Goal: Task Accomplishment & Management: Use online tool/utility

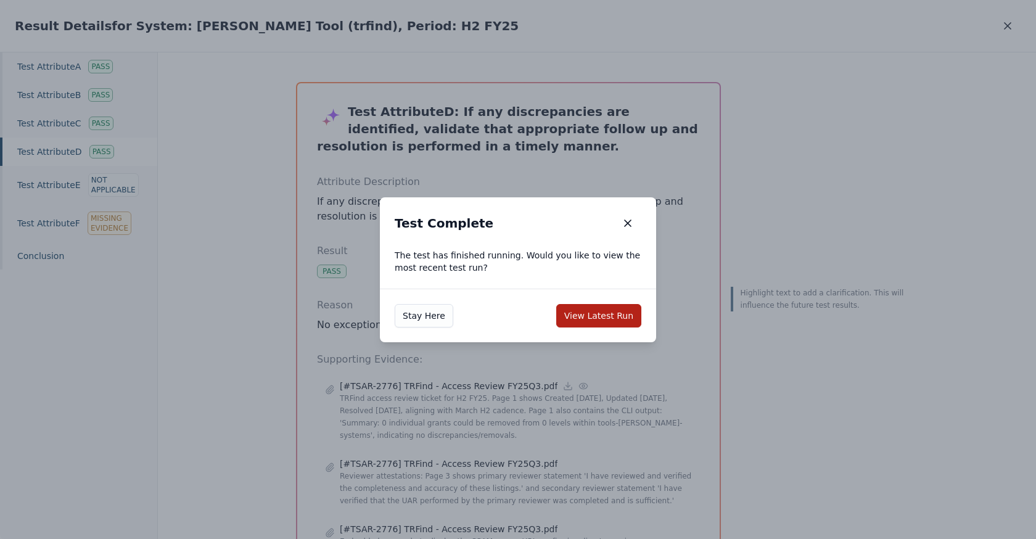
scroll to position [509, 0]
click at [607, 308] on button "View Latest Run" at bounding box center [598, 315] width 85 height 23
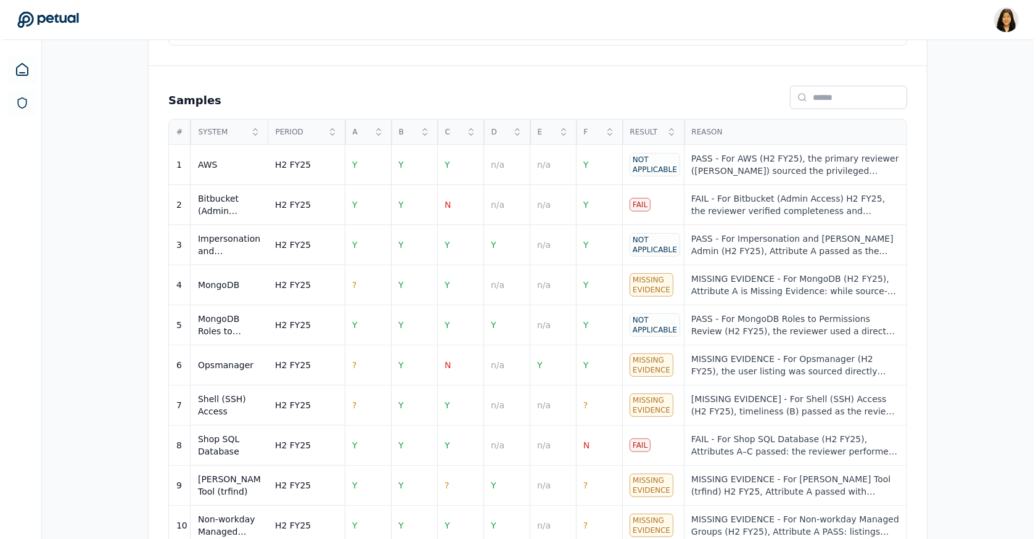
scroll to position [509, 0]
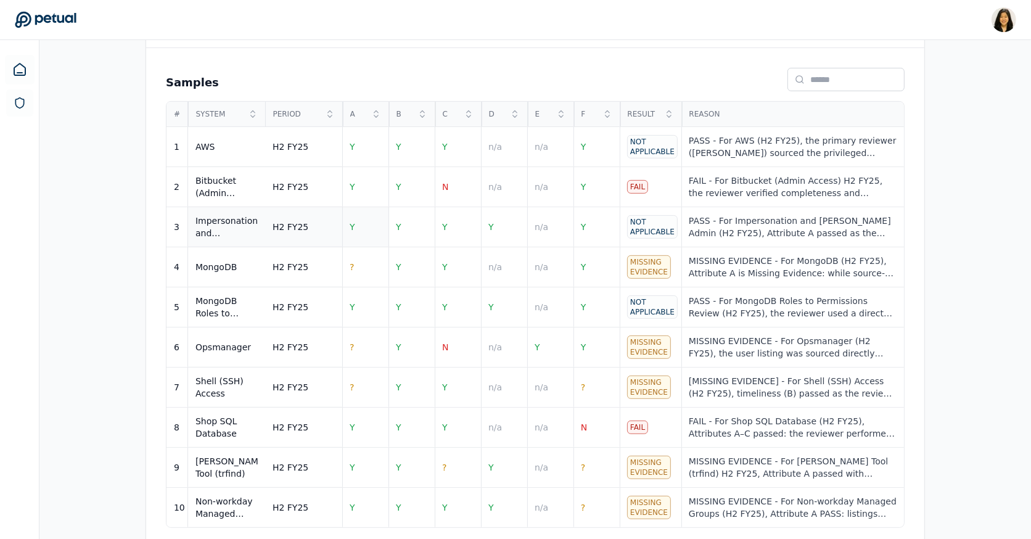
click at [358, 222] on td "Y" at bounding box center [365, 227] width 46 height 40
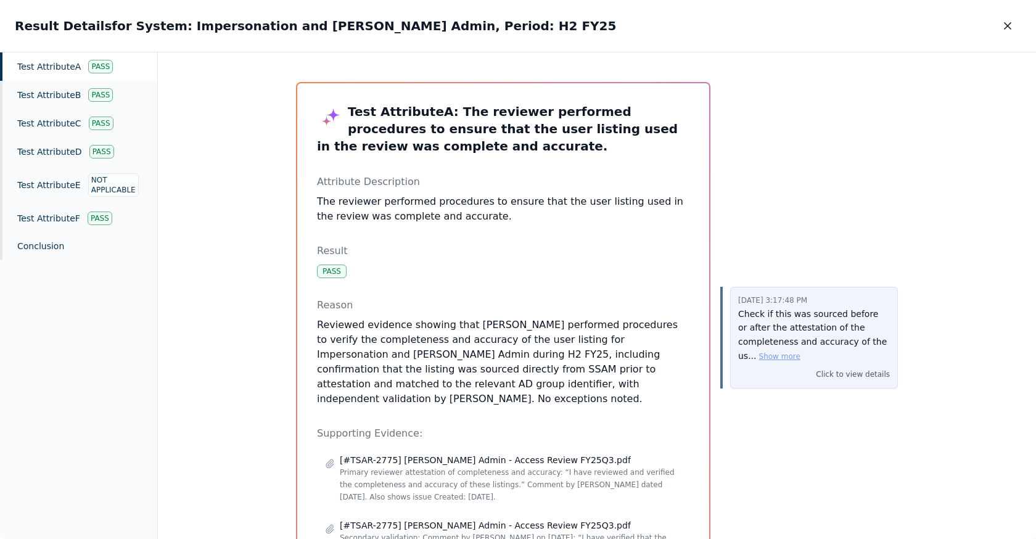
click at [783, 356] on button "Show more" at bounding box center [779, 357] width 41 height 10
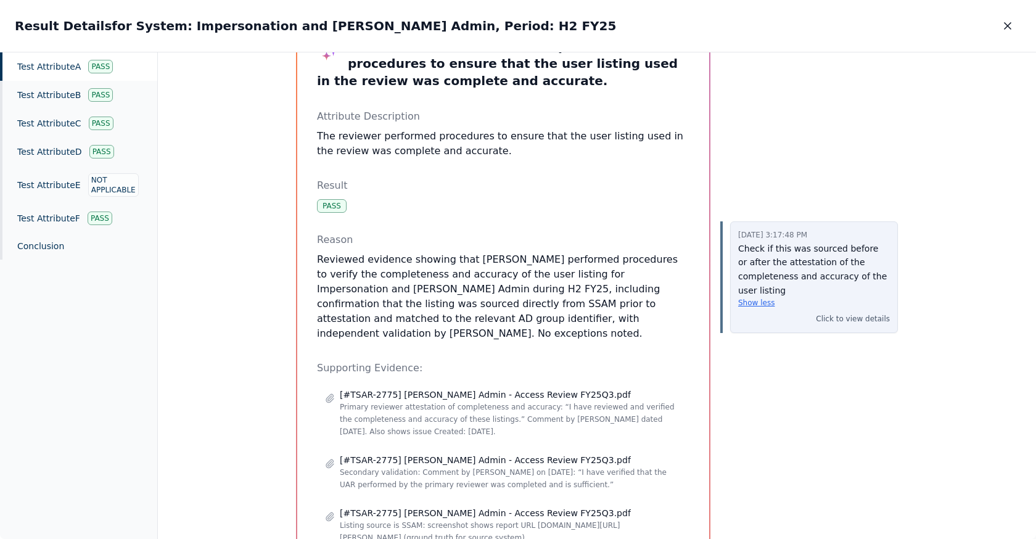
scroll to position [66, 0]
click at [101, 60] on div "Pass" at bounding box center [100, 67] width 25 height 14
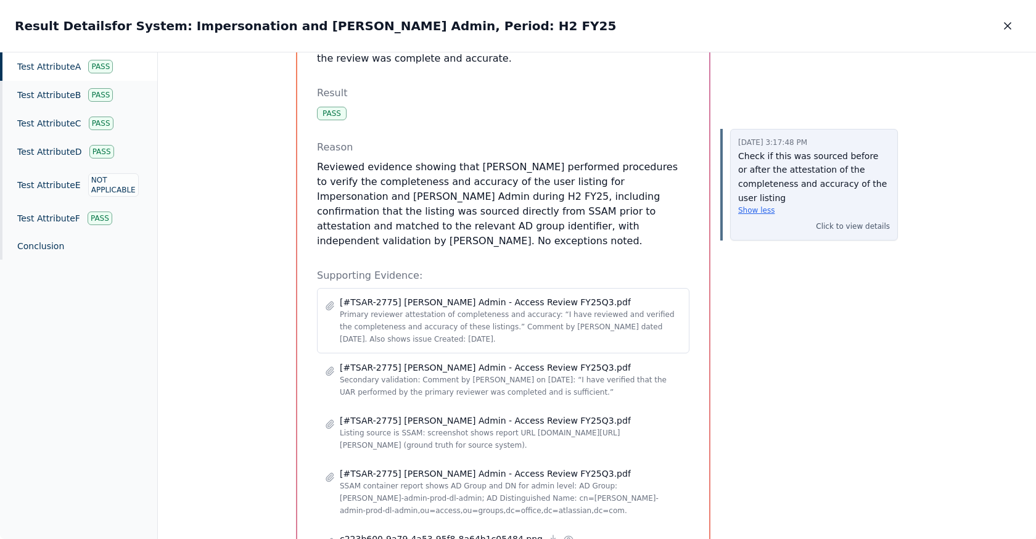
scroll to position [96, 0]
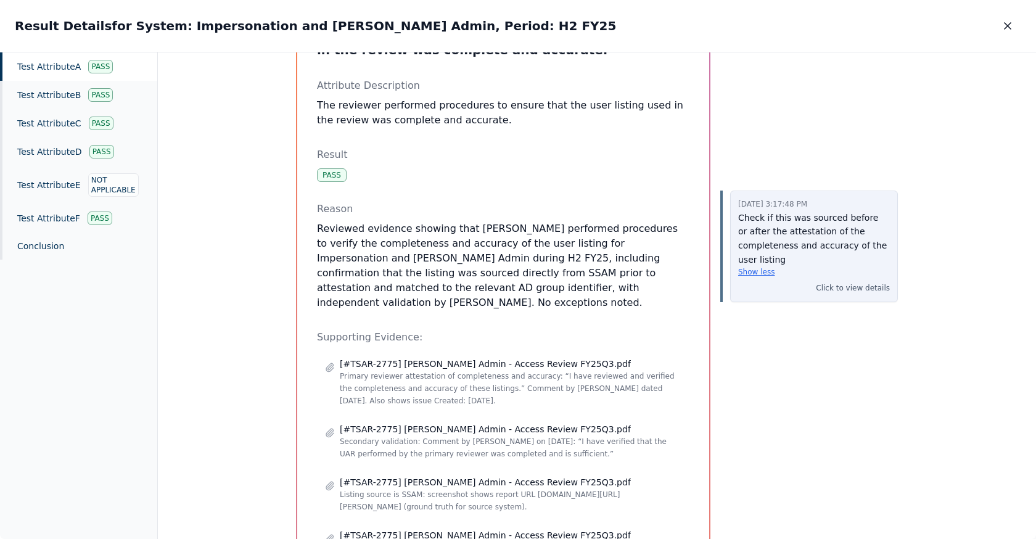
click at [766, 220] on p "Check if this was sourced before or after the attestation of the completeness a…" at bounding box center [814, 244] width 152 height 66
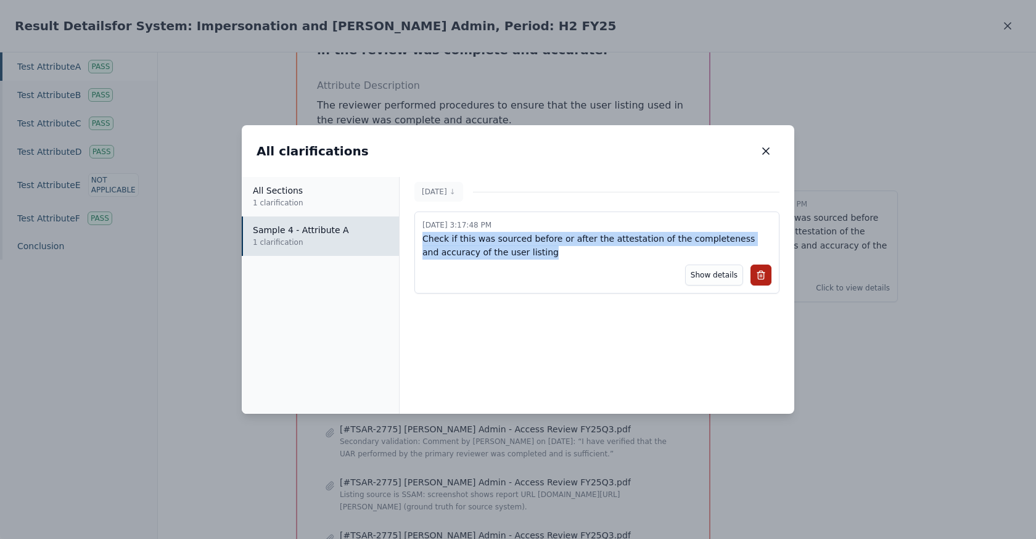
drag, startPoint x: 557, startPoint y: 250, endPoint x: 423, endPoint y: 237, distance: 134.4
click at [423, 237] on p "Check if this was sourced before or after the attestation of the completeness a…" at bounding box center [596, 246] width 349 height 28
copy p "Check if this was sourced before or after the attestation of the completeness a…"
click at [758, 271] on icon at bounding box center [761, 275] width 10 height 10
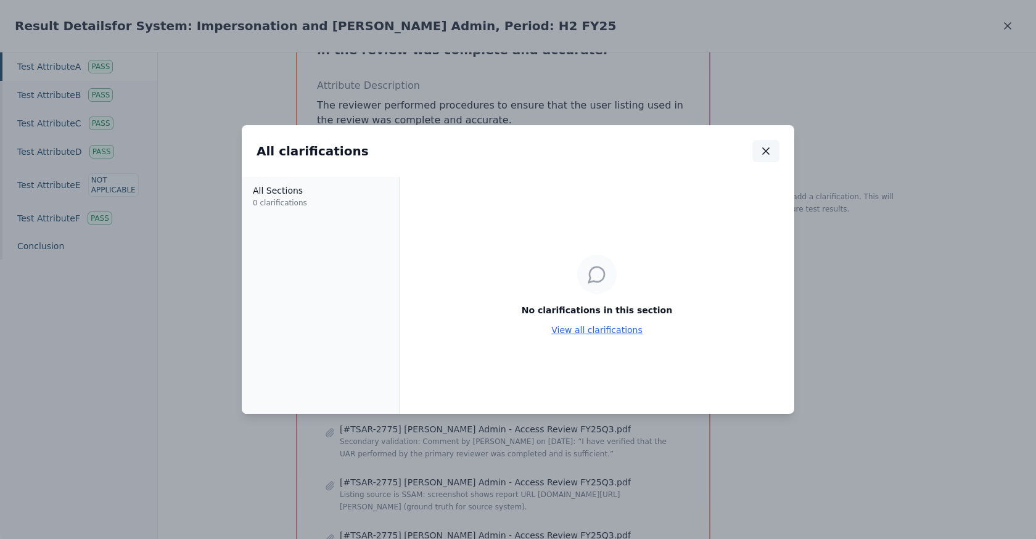
click at [766, 145] on icon "button" at bounding box center [766, 151] width 12 height 12
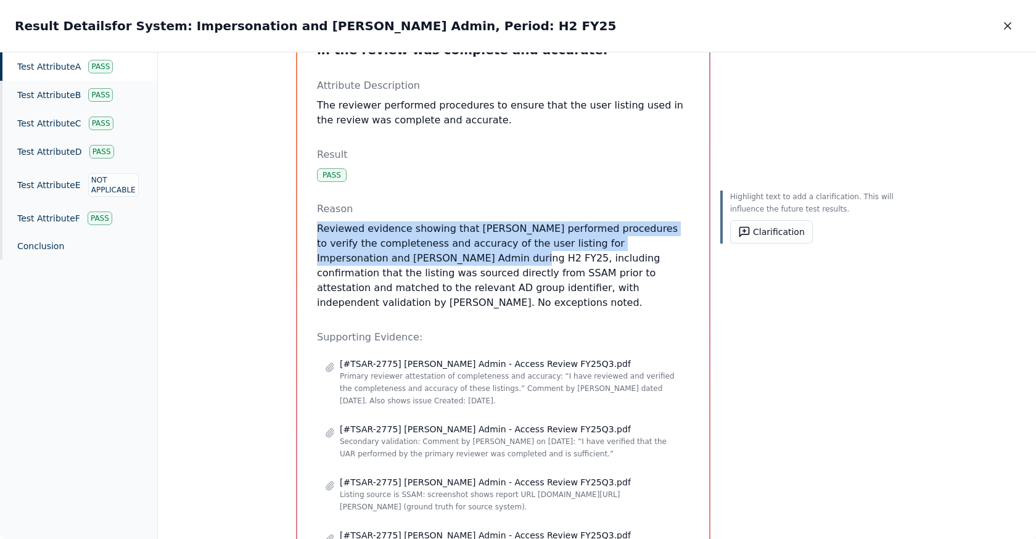
drag, startPoint x: 316, startPoint y: 228, endPoint x: 376, endPoint y: 258, distance: 67.0
click at [376, 259] on p "Reviewed evidence showing that Will Warren performed procedures to verify the c…" at bounding box center [503, 265] width 372 height 89
click at [376, 258] on p "Reviewed evidence showing that Will Warren performed procedures to verify the c…" at bounding box center [503, 265] width 372 height 89
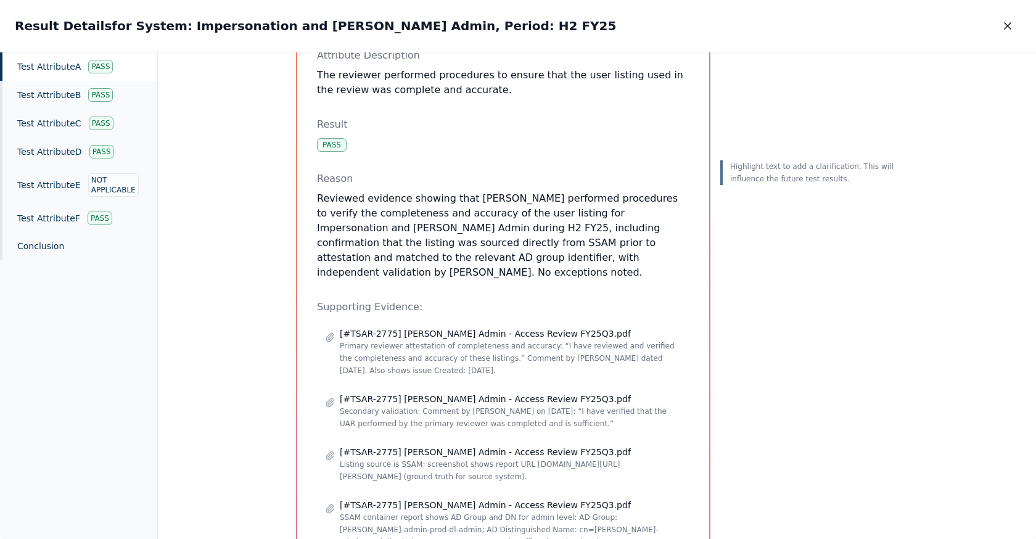
scroll to position [131, 0]
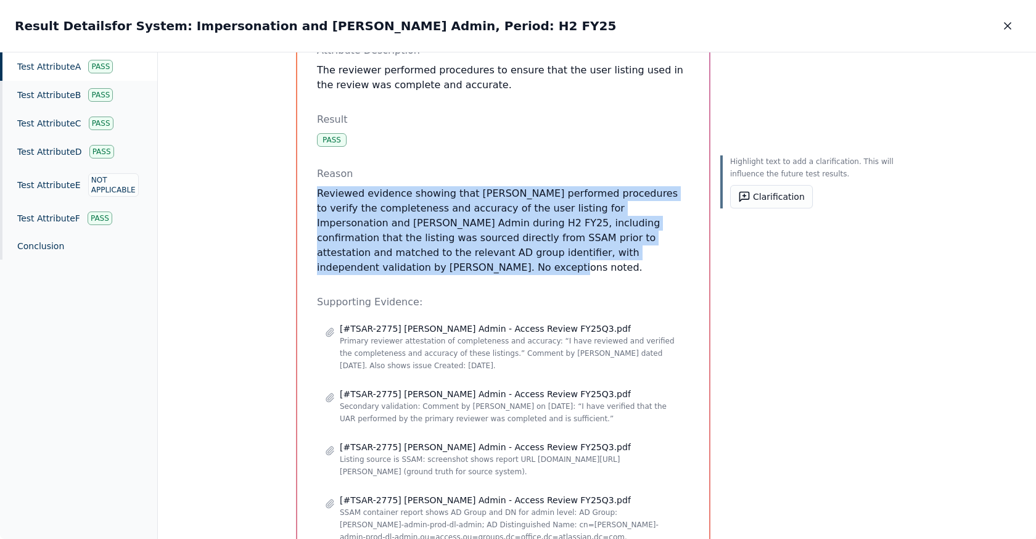
drag, startPoint x: 314, startPoint y: 191, endPoint x: 596, endPoint y: 252, distance: 288.8
click at [596, 252] on div "Test Attribute A : The reviewer performed procedures to ensure that the user li…" at bounding box center [503, 386] width 412 height 868
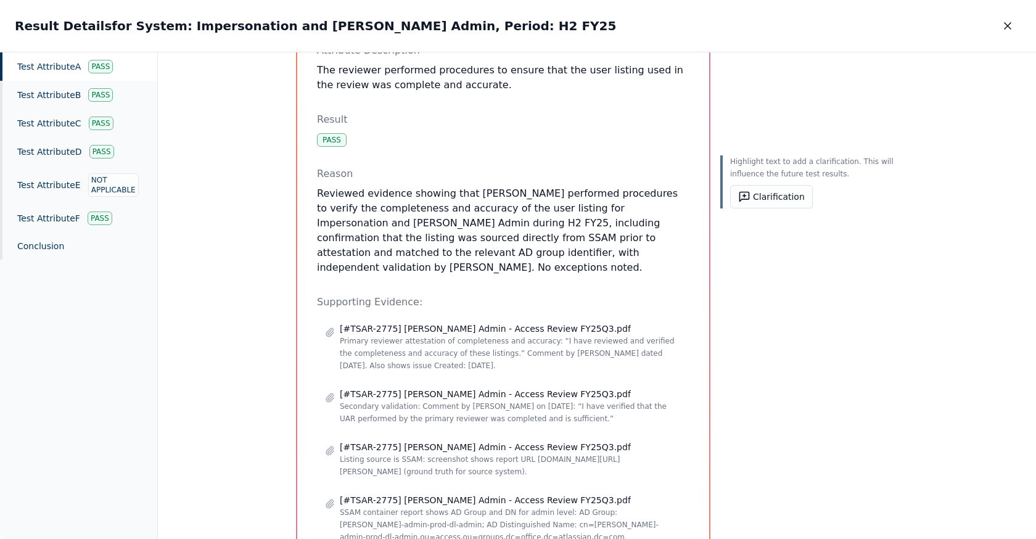
click at [538, 205] on p "Reviewed evidence showing that Will Warren performed procedures to verify the c…" at bounding box center [503, 230] width 372 height 89
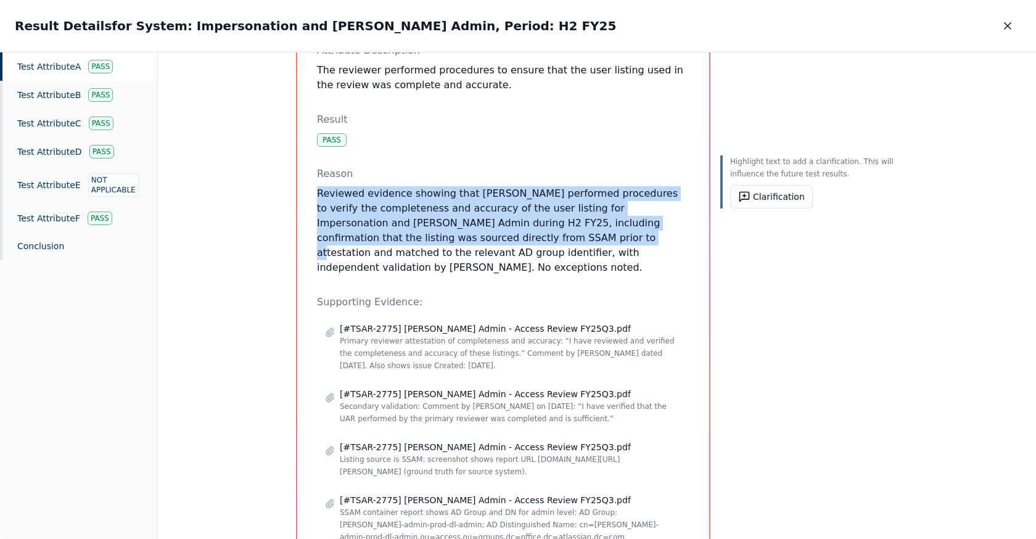
drag, startPoint x: 316, startPoint y: 194, endPoint x: 424, endPoint y: 229, distance: 112.9
click at [424, 229] on p "Reviewed evidence showing that Will Warren performed procedures to verify the c…" at bounding box center [503, 230] width 372 height 89
drag, startPoint x: 426, startPoint y: 238, endPoint x: 316, endPoint y: 181, distance: 123.6
click at [317, 181] on div "Reason Reviewed evidence showing that Will Warren performed procedures to verif…" at bounding box center [503, 221] width 372 height 109
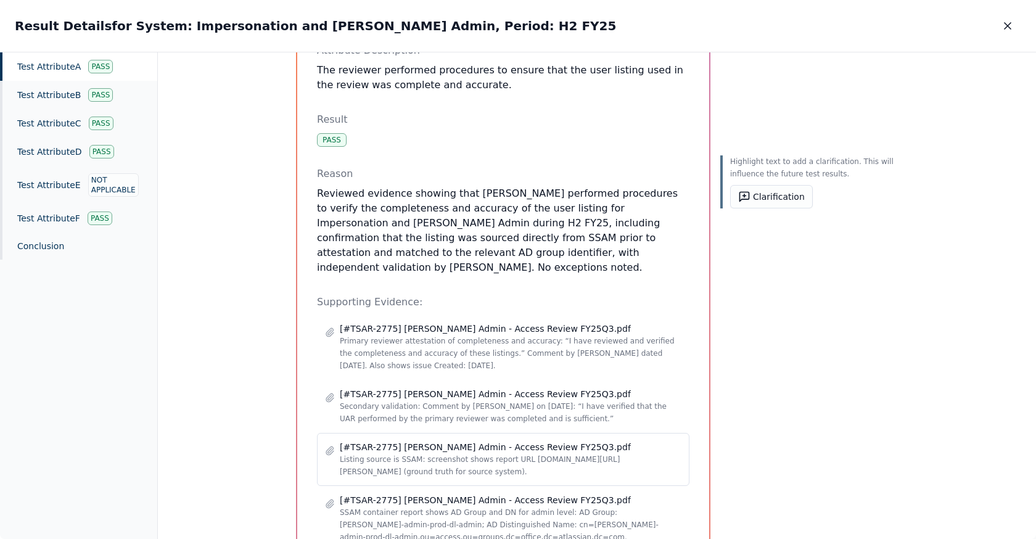
click at [507, 441] on p "[#TSAR-2775] Trello Admin - Access Review FY25Q3.pdf" at bounding box center [485, 447] width 291 height 12
click at [325, 446] on icon at bounding box center [330, 451] width 10 height 10
click at [335, 441] on div "[#TSAR-2775] Trello Admin - Access Review FY25Q3.pdf Listing source is SSAM: sc…" at bounding box center [503, 459] width 356 height 37
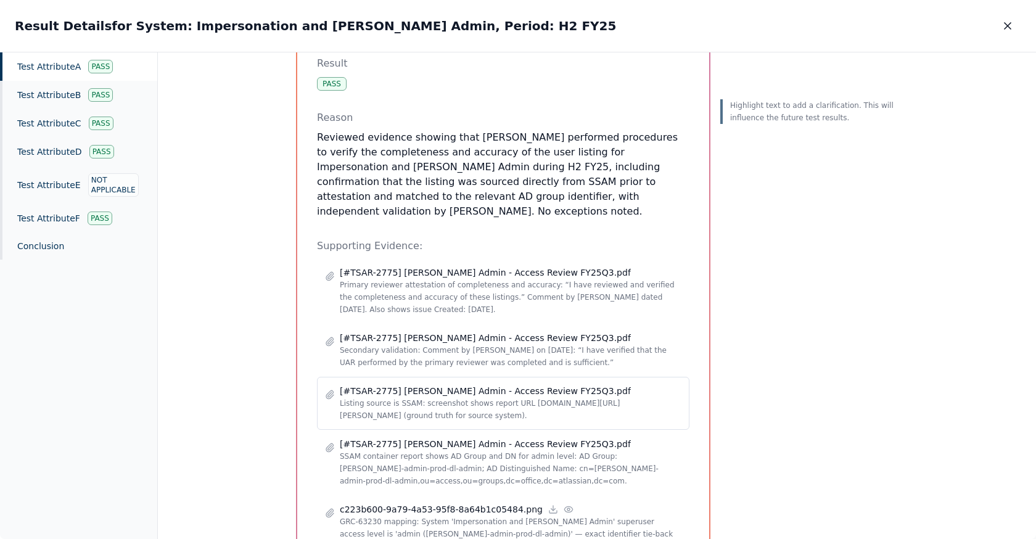
scroll to position [204, 0]
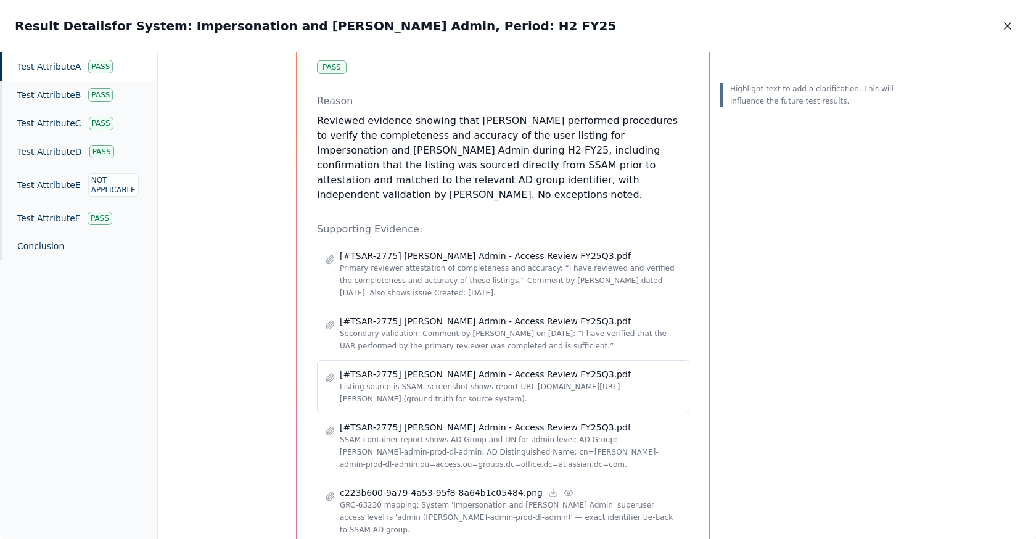
click at [380, 368] on p "[#TSAR-2775] Trello Admin - Access Review FY25Q3.pdf" at bounding box center [485, 374] width 291 height 12
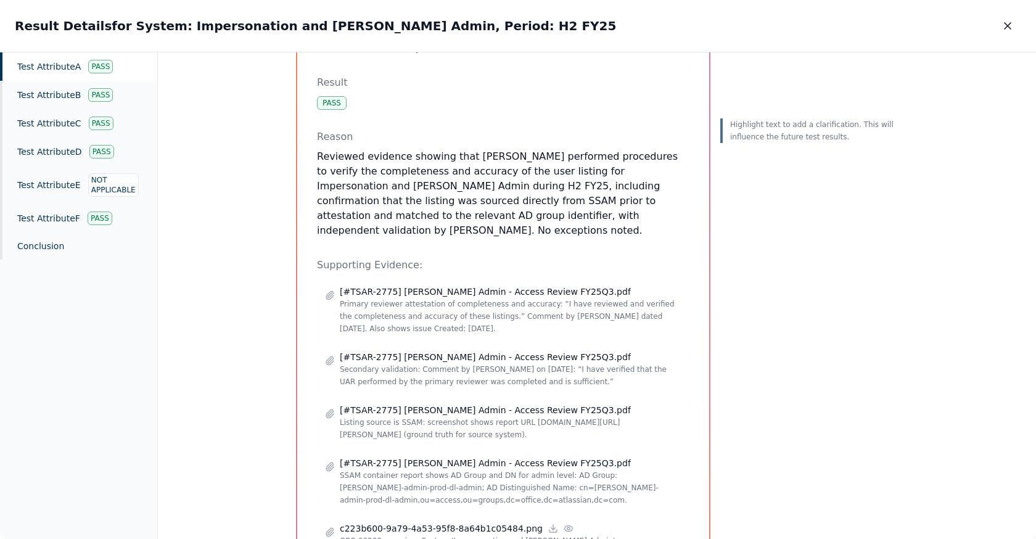
scroll to position [178, 0]
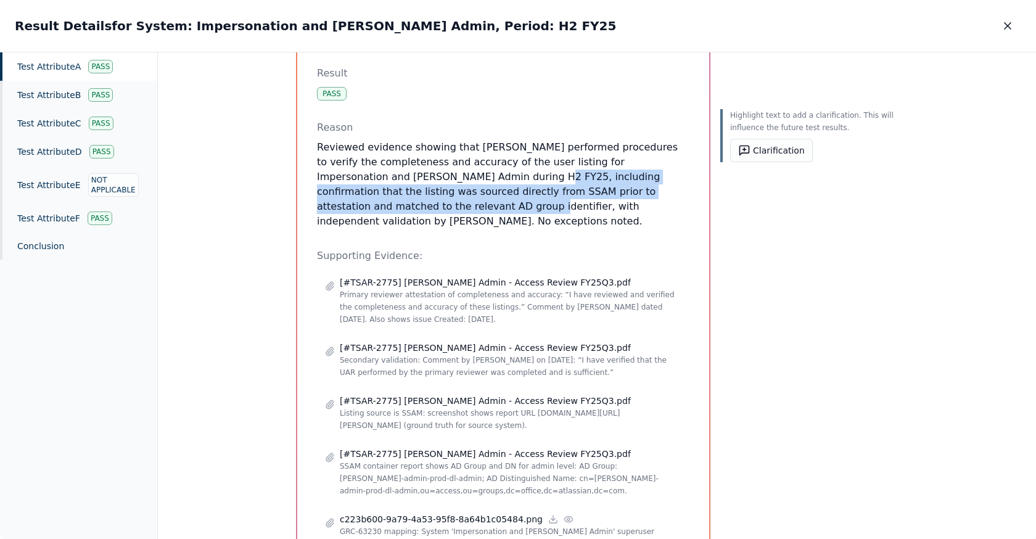
drag, startPoint x: 392, startPoint y: 176, endPoint x: 642, endPoint y: 194, distance: 251.0
click at [642, 194] on p "Reviewed evidence showing that Will Warren performed procedures to verify the c…" at bounding box center [503, 184] width 372 height 89
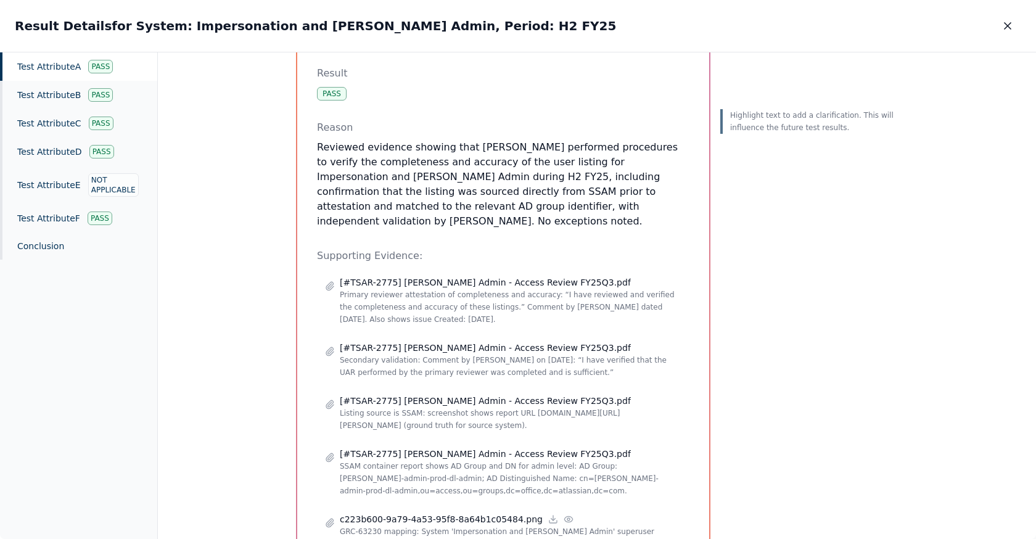
click at [408, 181] on p "Reviewed evidence showing that Will Warren performed procedures to verify the c…" at bounding box center [503, 184] width 372 height 89
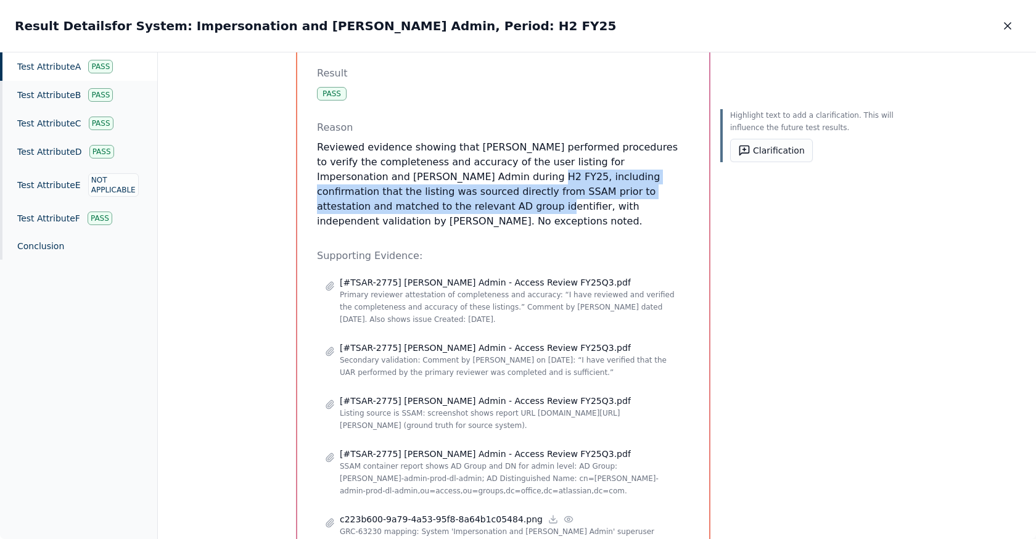
drag, startPoint x: 389, startPoint y: 176, endPoint x: 643, endPoint y: 196, distance: 255.5
click at [643, 196] on p "Reviewed evidence showing that Will Warren performed procedures to verify the c…" at bounding box center [503, 184] width 372 height 89
click at [789, 145] on button "Clarification" at bounding box center [771, 150] width 83 height 23
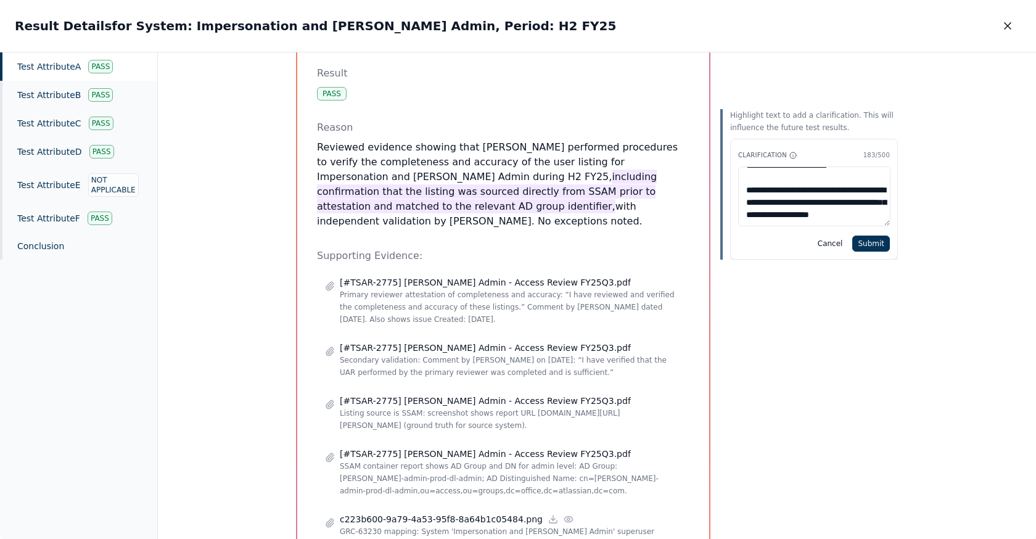
scroll to position [27, 0]
drag, startPoint x: 775, startPoint y: 210, endPoint x: 761, endPoint y: 172, distance: 40.6
click at [761, 172] on textarea "**********" at bounding box center [814, 197] width 152 height 60
click at [819, 214] on textarea "**********" at bounding box center [814, 197] width 152 height 60
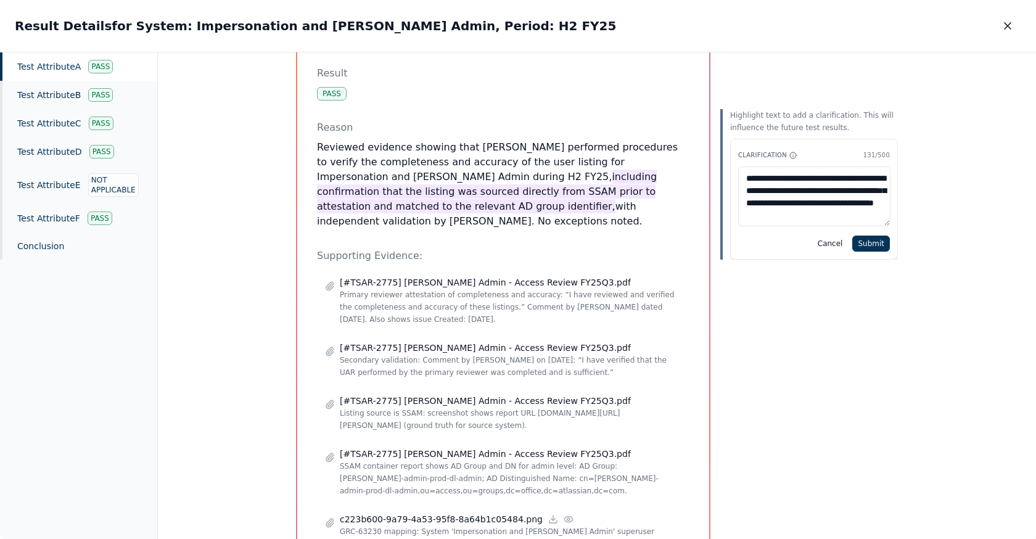
click at [765, 190] on textarea "**********" at bounding box center [814, 197] width 152 height 60
click at [815, 220] on textarea "**********" at bounding box center [814, 197] width 152 height 60
click at [863, 195] on textarea "**********" at bounding box center [814, 197] width 152 height 60
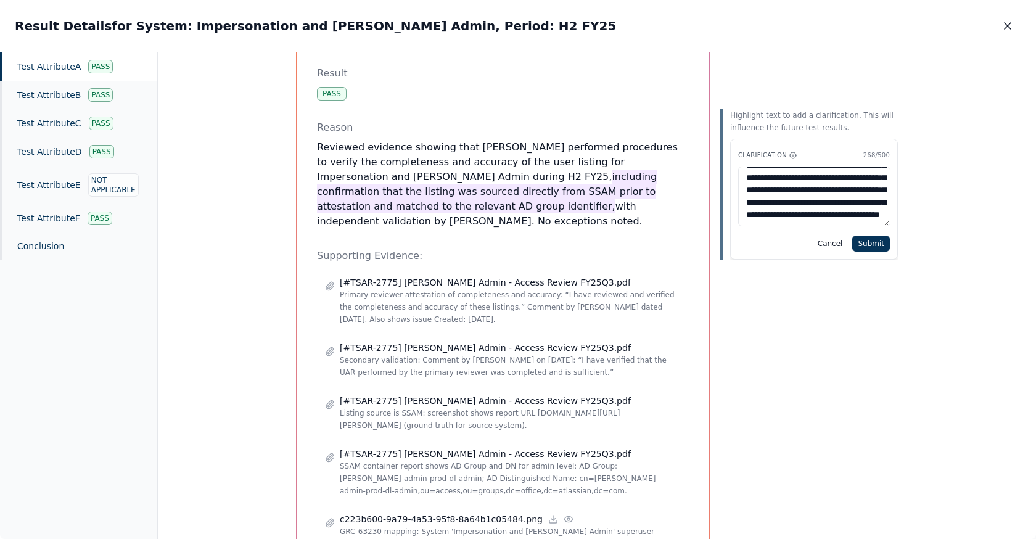
click at [780, 220] on textarea "**********" at bounding box center [814, 197] width 152 height 60
type textarea "**********"
click at [870, 241] on button "Submit" at bounding box center [871, 244] width 38 height 16
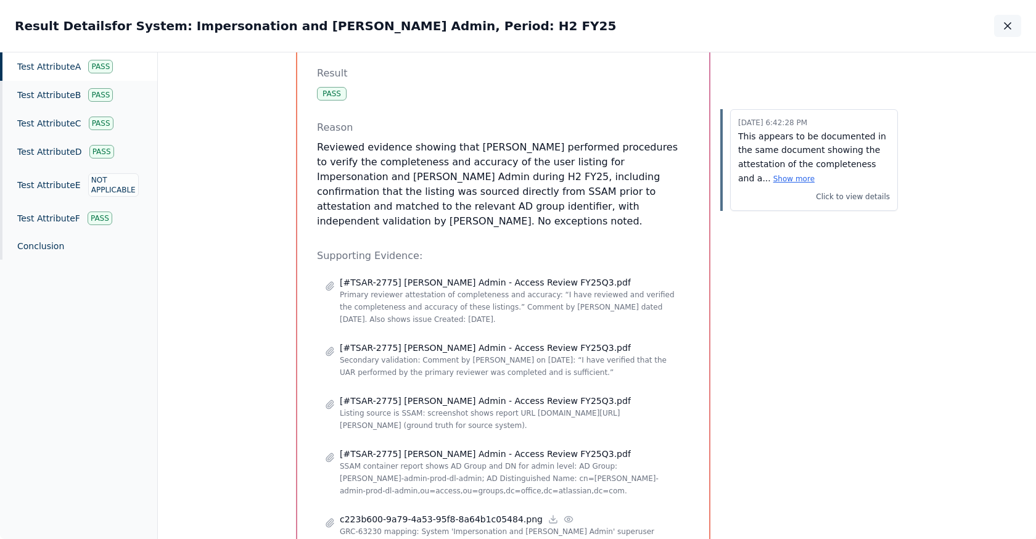
click at [1006, 23] on icon "button" at bounding box center [1008, 26] width 12 height 12
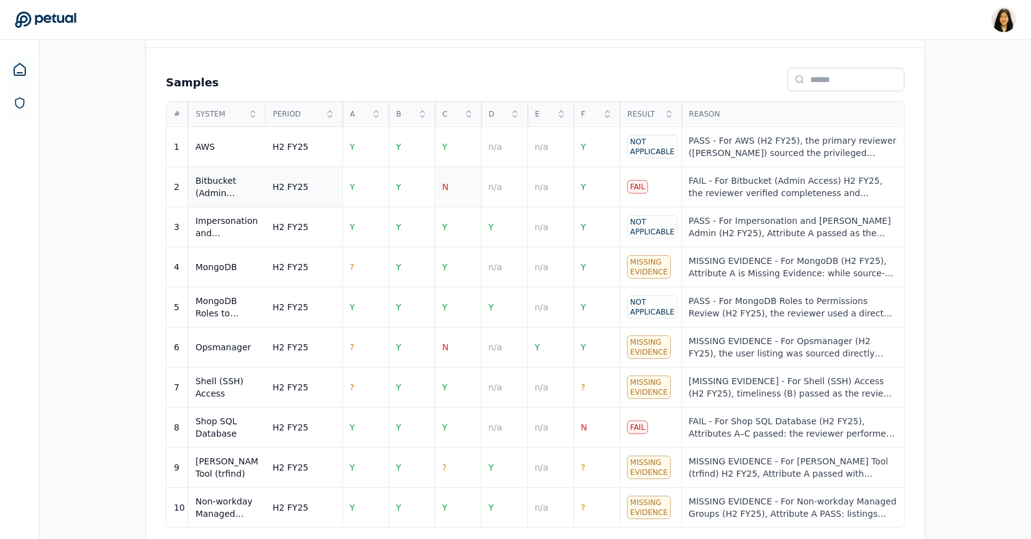
click at [446, 186] on td "N" at bounding box center [458, 187] width 46 height 40
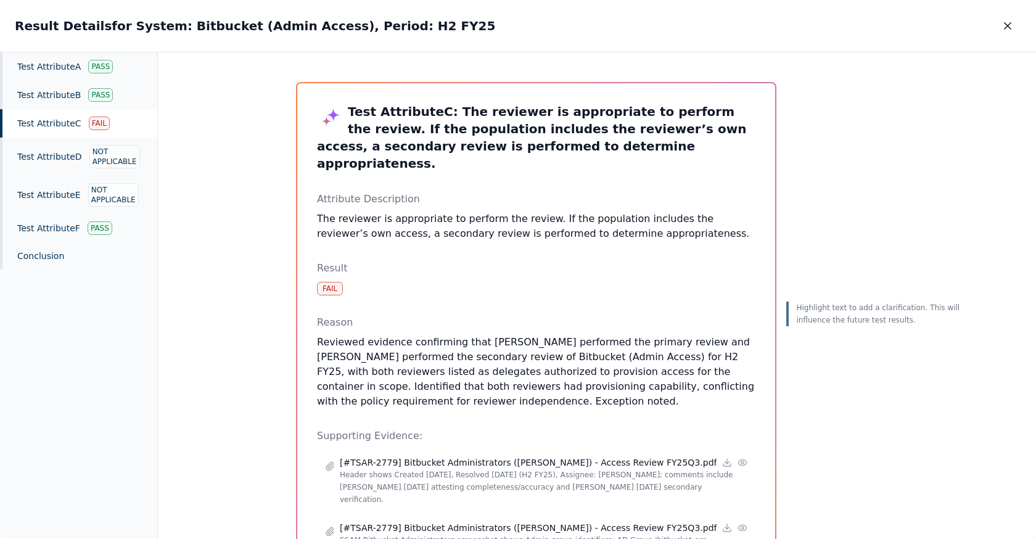
scroll to position [10, 0]
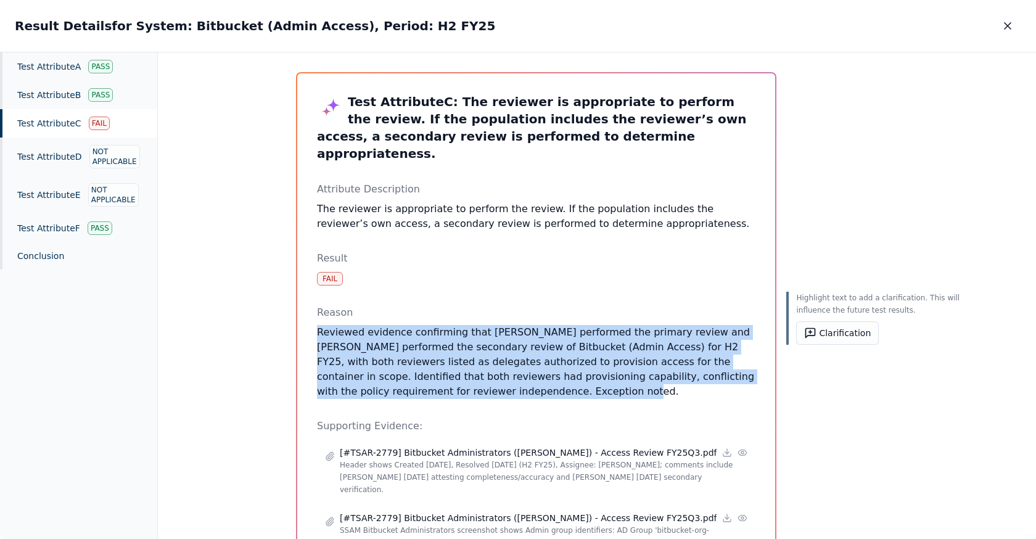
drag, startPoint x: 353, startPoint y: 405, endPoint x: 311, endPoint y: 328, distance: 87.5
click at [311, 328] on div "Test Attribute C : The reviewer is appropriate to perform the review. If the po…" at bounding box center [536, 408] width 478 height 671
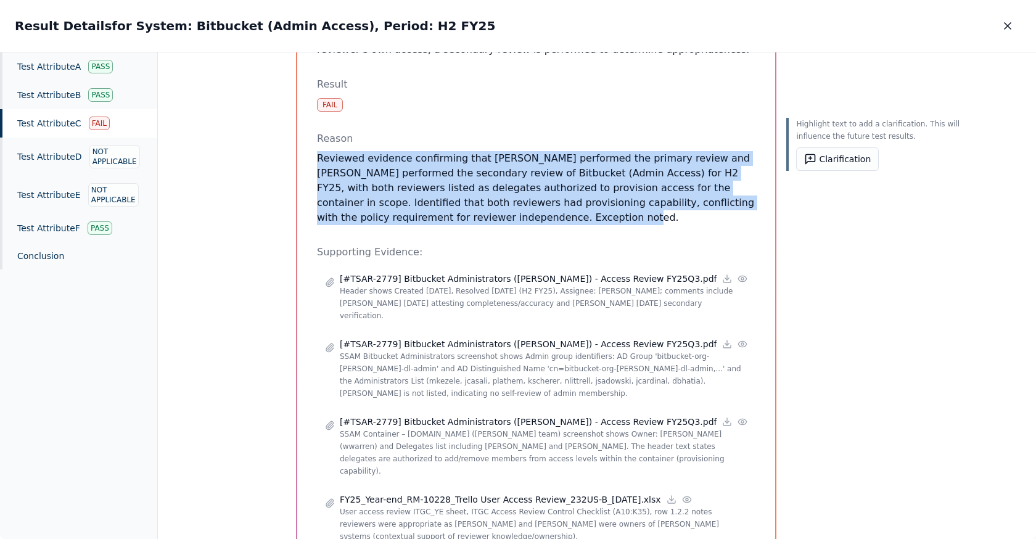
scroll to position [197, 0]
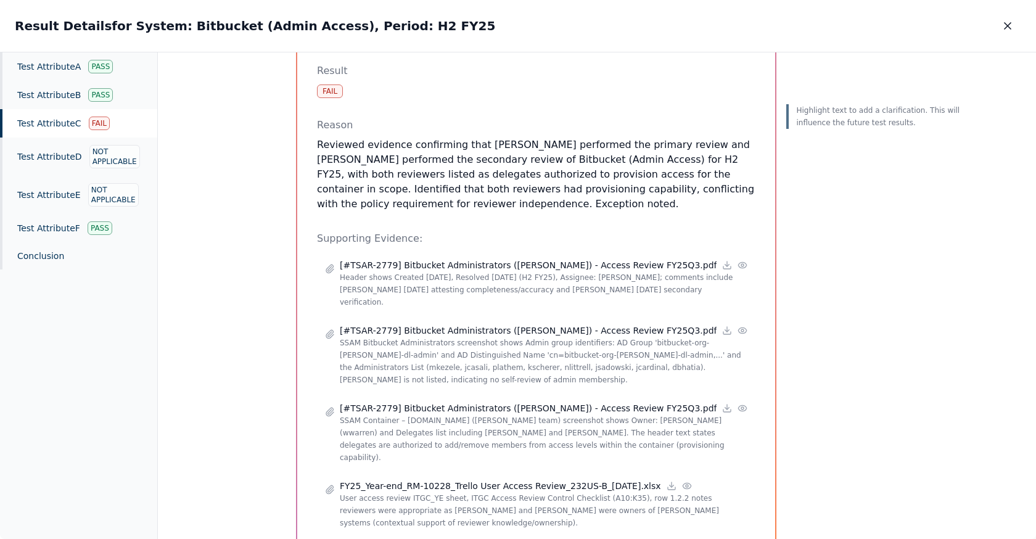
click at [480, 189] on p "Reviewed evidence confirming that Will Warren performed the primary review and …" at bounding box center [536, 175] width 438 height 74
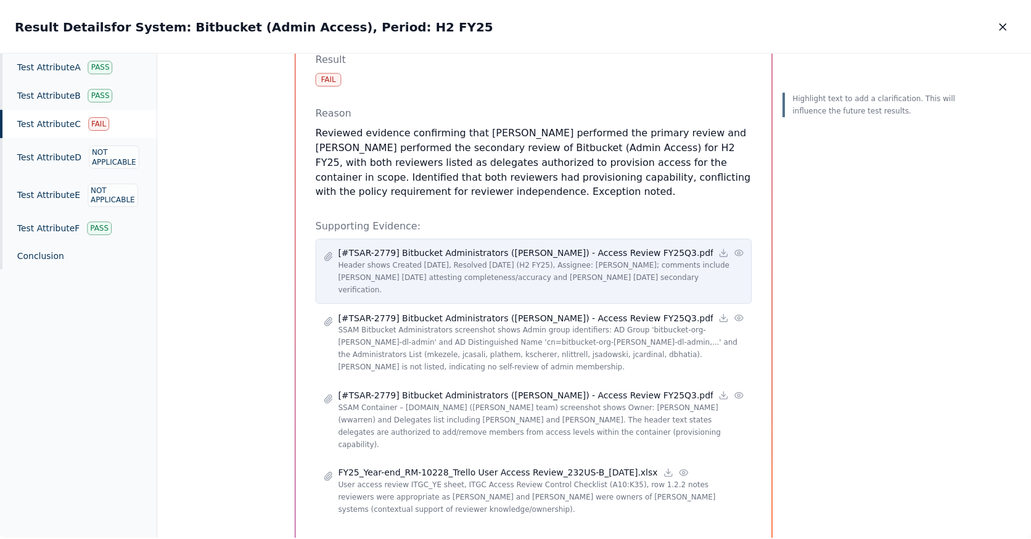
scroll to position [260, 0]
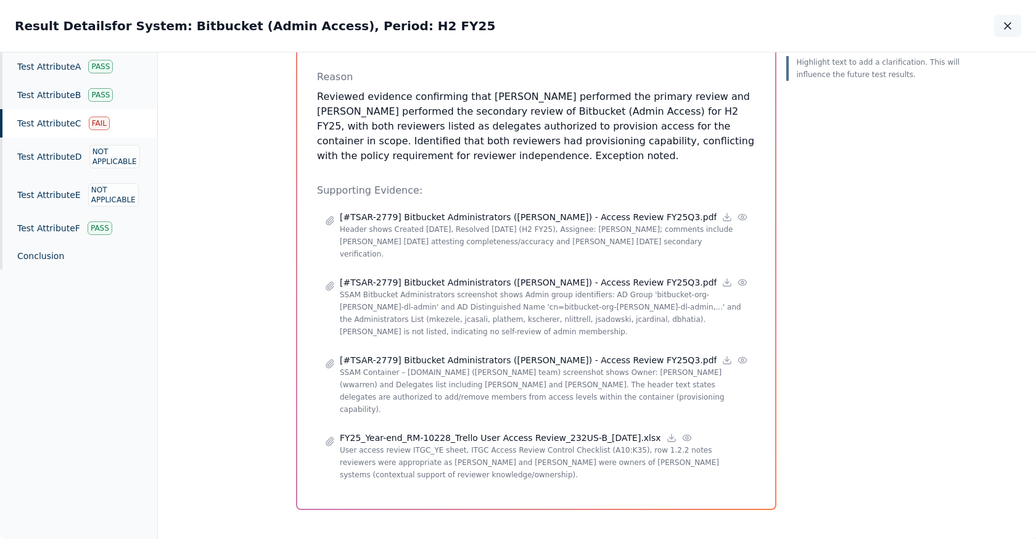
click at [1002, 28] on icon "button" at bounding box center [1008, 26] width 12 height 12
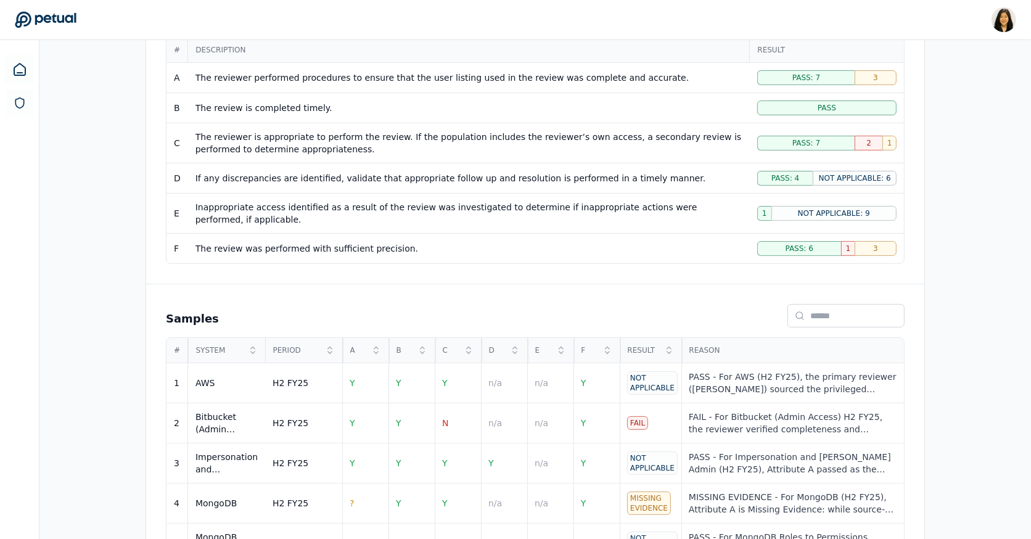
scroll to position [82, 0]
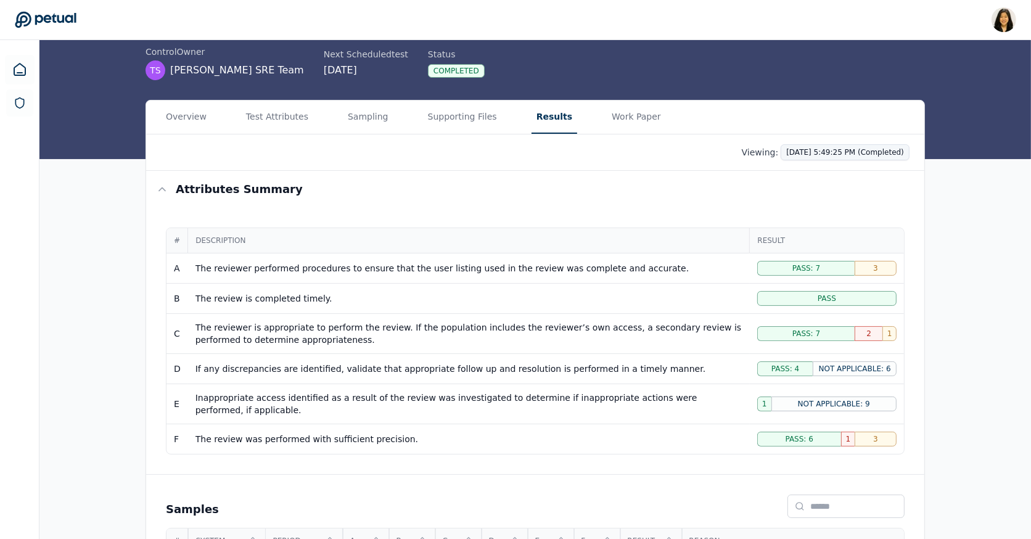
click at [796, 148] on html "Renee Park renee.park@petual.ai Sign out Upload supporting files Run manually T…" at bounding box center [515, 446] width 1031 height 1057
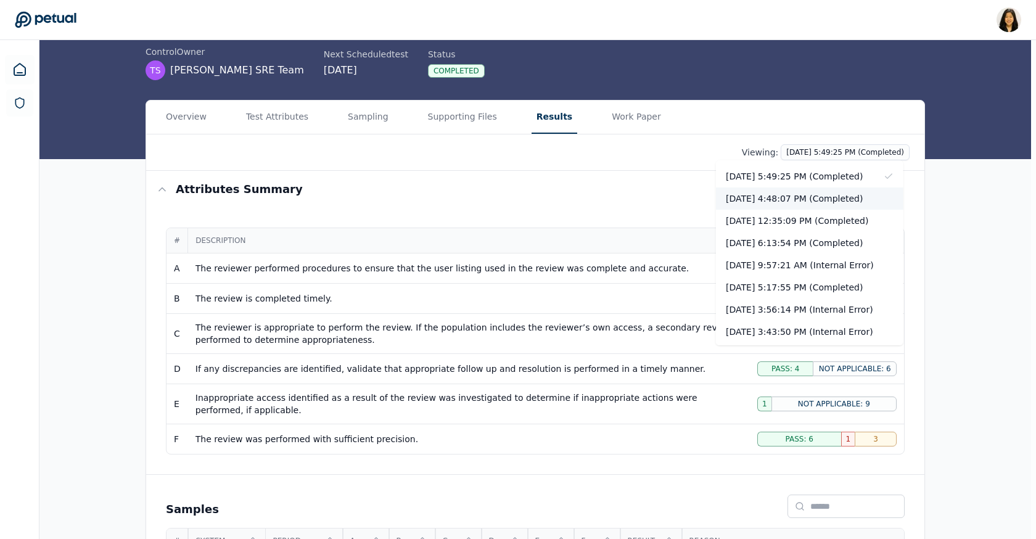
click at [784, 200] on div "10/9/2025, 4:48:07 PM (Completed)" at bounding box center [809, 198] width 187 height 22
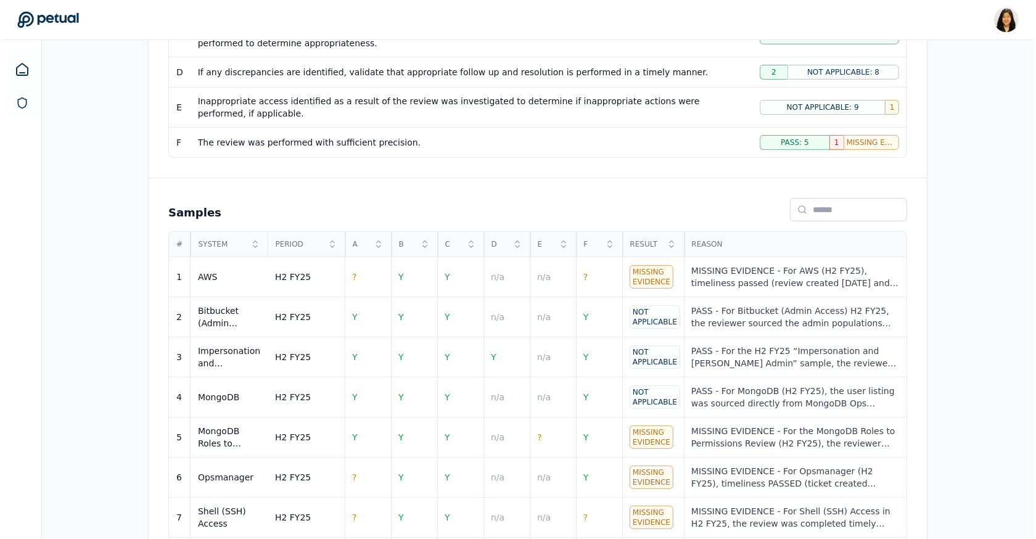
scroll to position [509, 0]
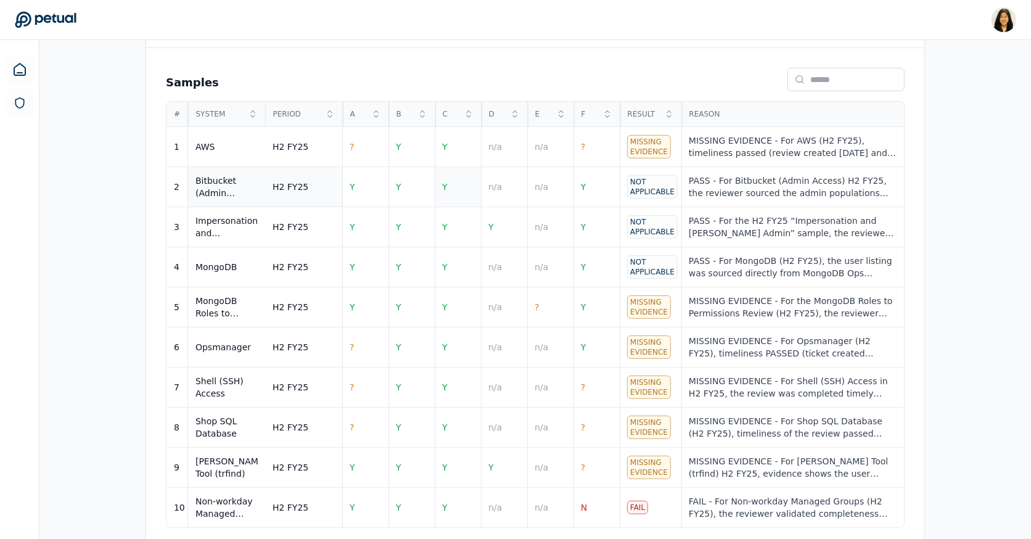
click at [460, 181] on td "Y" at bounding box center [458, 187] width 46 height 40
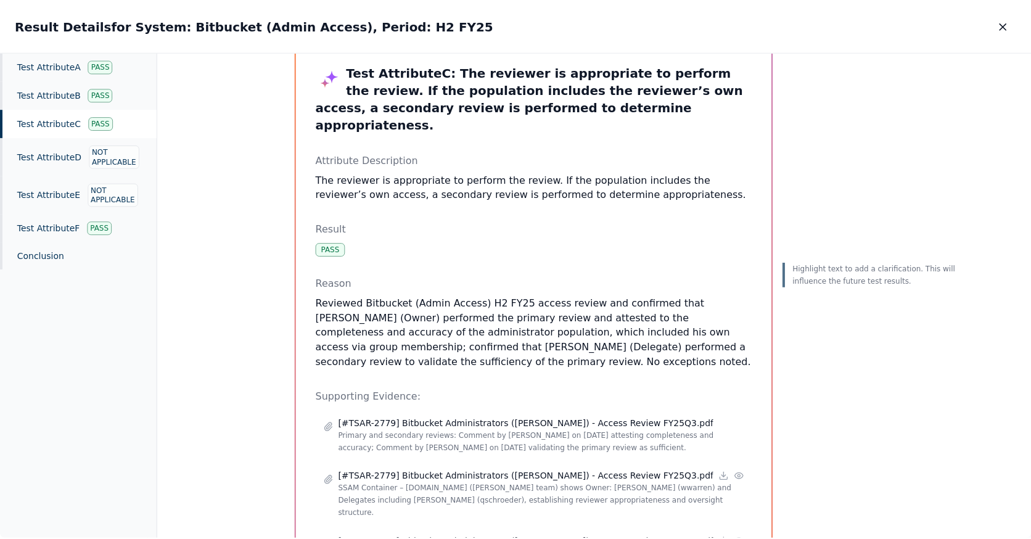
scroll to position [39, 0]
click at [1006, 21] on icon "button" at bounding box center [1008, 26] width 12 height 12
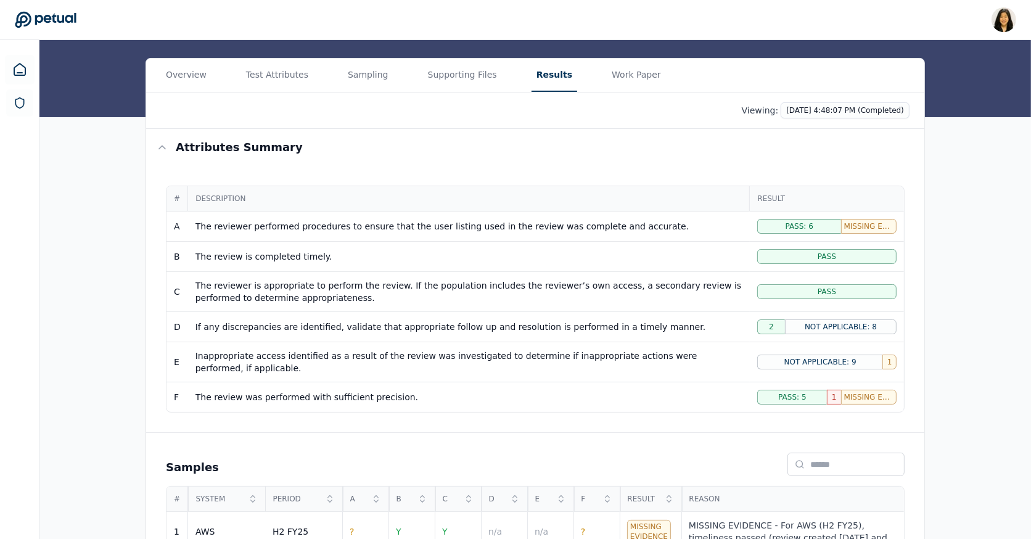
scroll to position [115, 0]
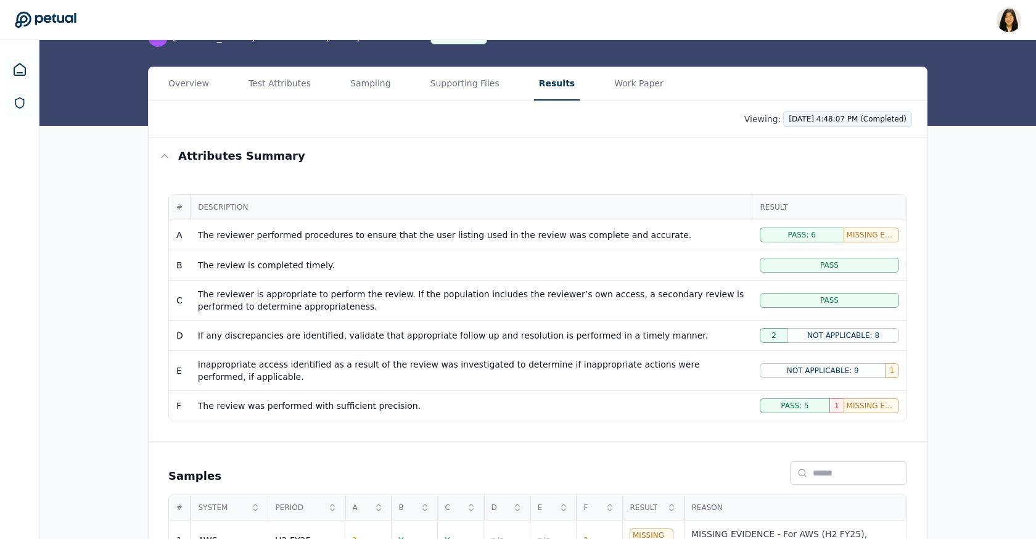
click at [831, 113] on html "Renee Park renee.park@petual.ai Sign out Upload supporting files Run manually T…" at bounding box center [518, 413] width 1036 height 1057
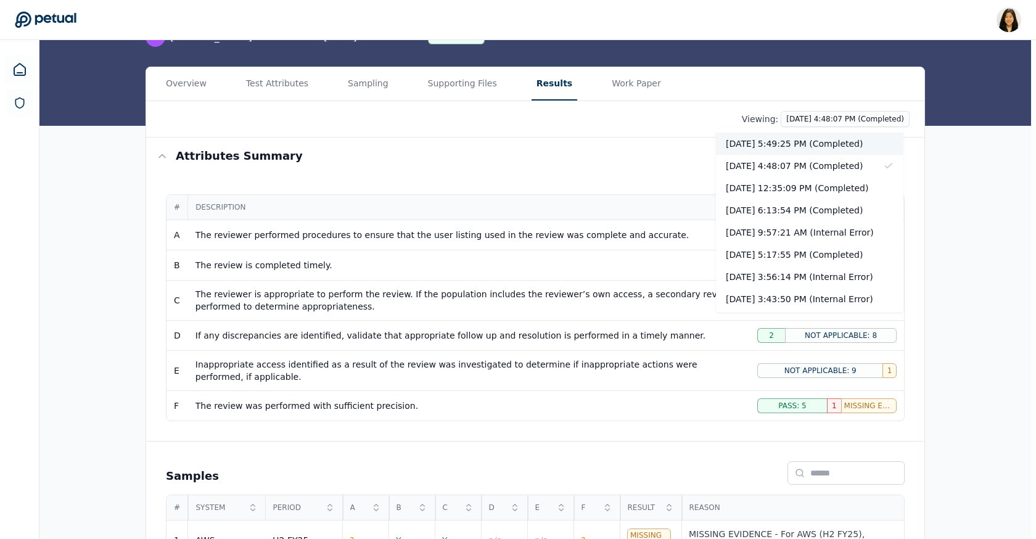
click at [820, 147] on div "10/9/2025, 5:49:25 PM (Completed)" at bounding box center [809, 144] width 187 height 22
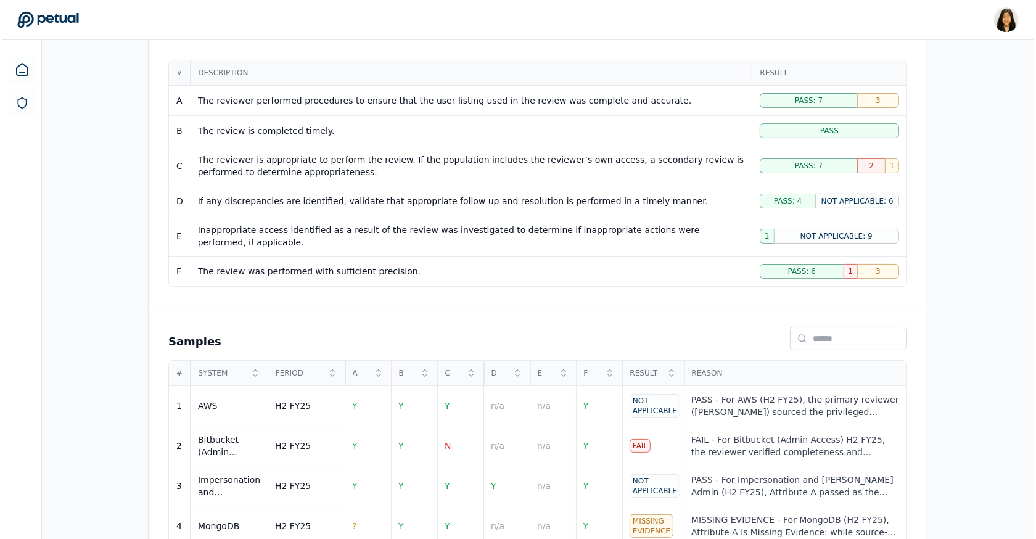
scroll to position [328, 0]
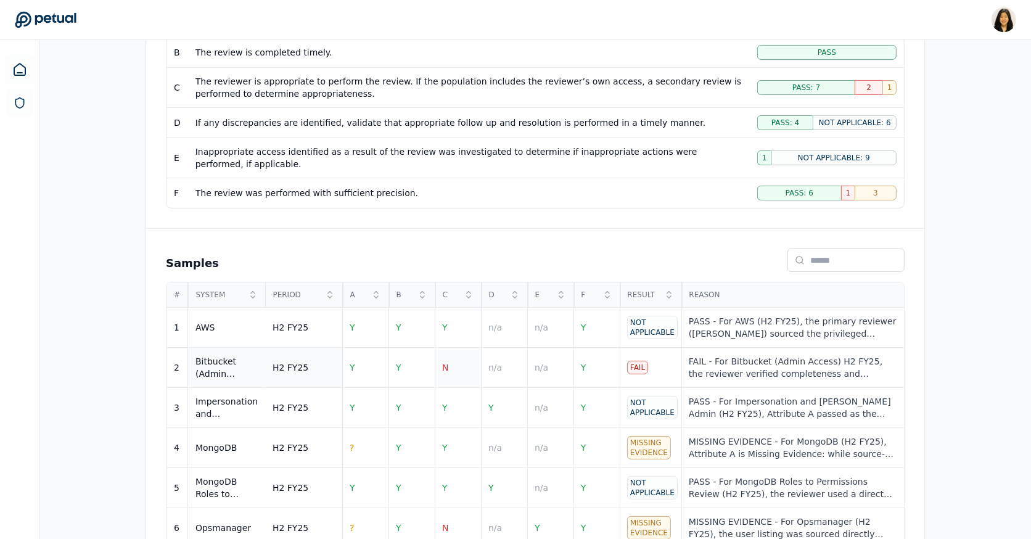
click at [452, 358] on td "N" at bounding box center [458, 368] width 46 height 40
click at [446, 366] on td "N" at bounding box center [458, 368] width 46 height 40
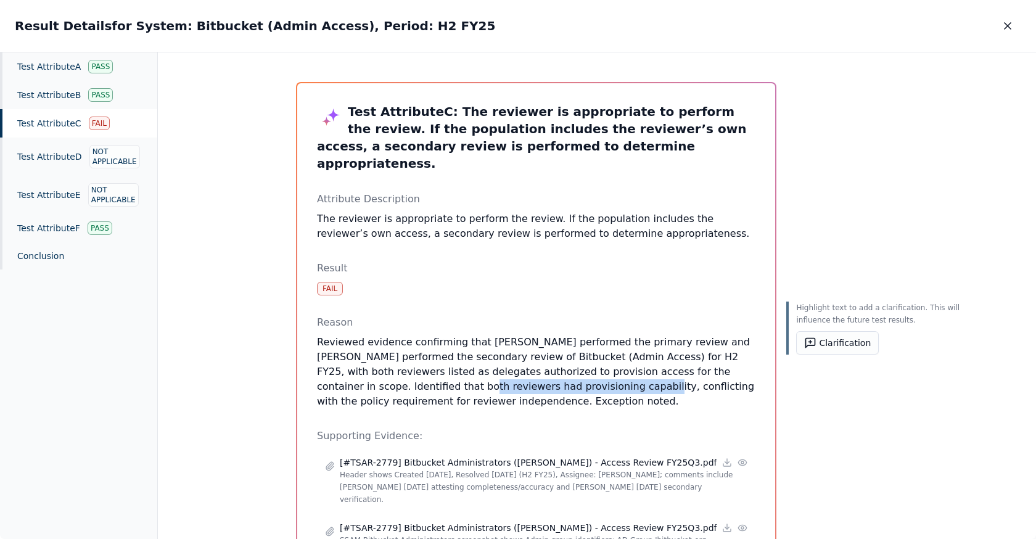
drag, startPoint x: 490, startPoint y: 385, endPoint x: 650, endPoint y: 384, distance: 159.7
click at [650, 384] on p "Reviewed evidence confirming that Will Warren performed the primary review and …" at bounding box center [536, 372] width 438 height 74
click at [796, 345] on button "Clarification" at bounding box center [837, 342] width 83 height 23
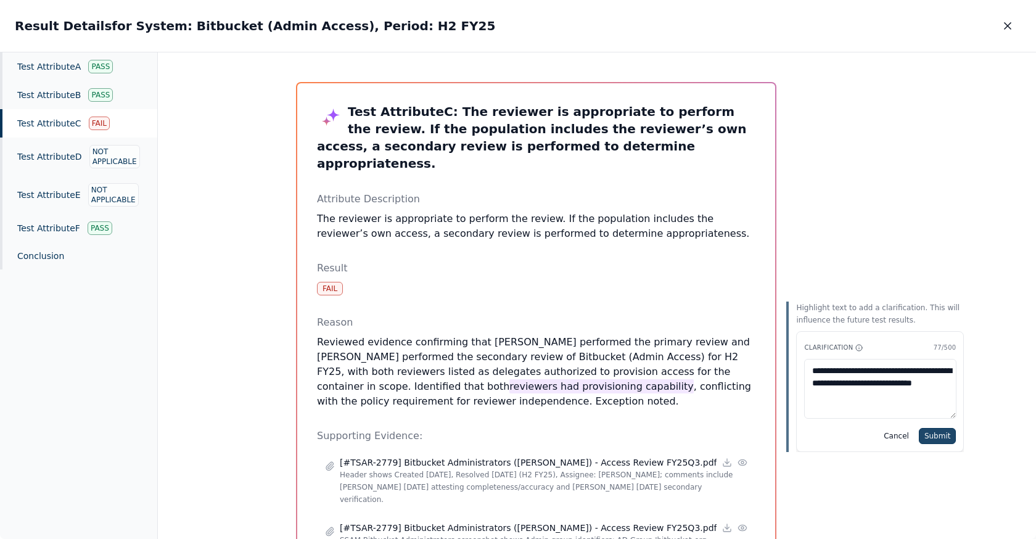
type textarea "**********"
click at [919, 432] on button "Submit" at bounding box center [938, 436] width 38 height 16
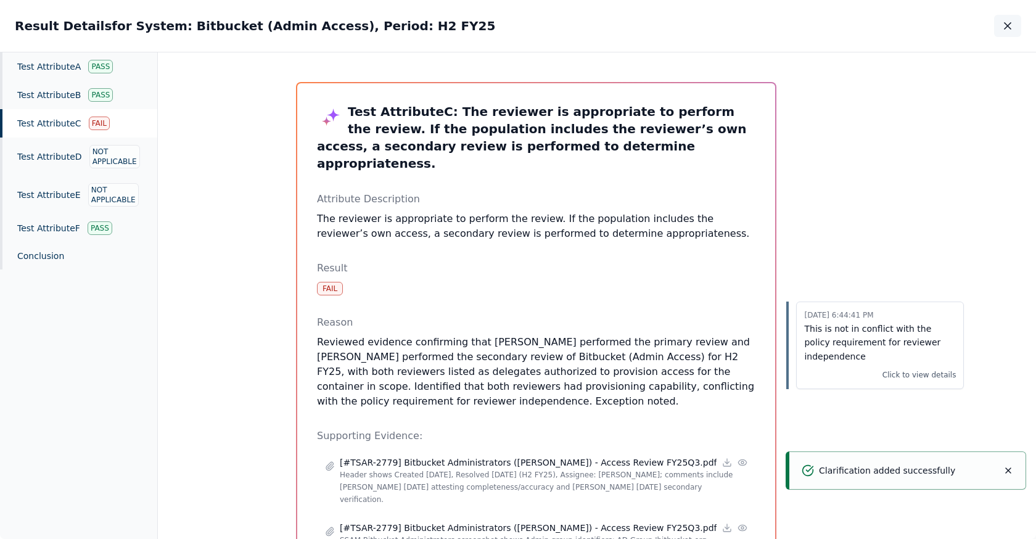
click at [1007, 30] on icon "button" at bounding box center [1008, 26] width 12 height 12
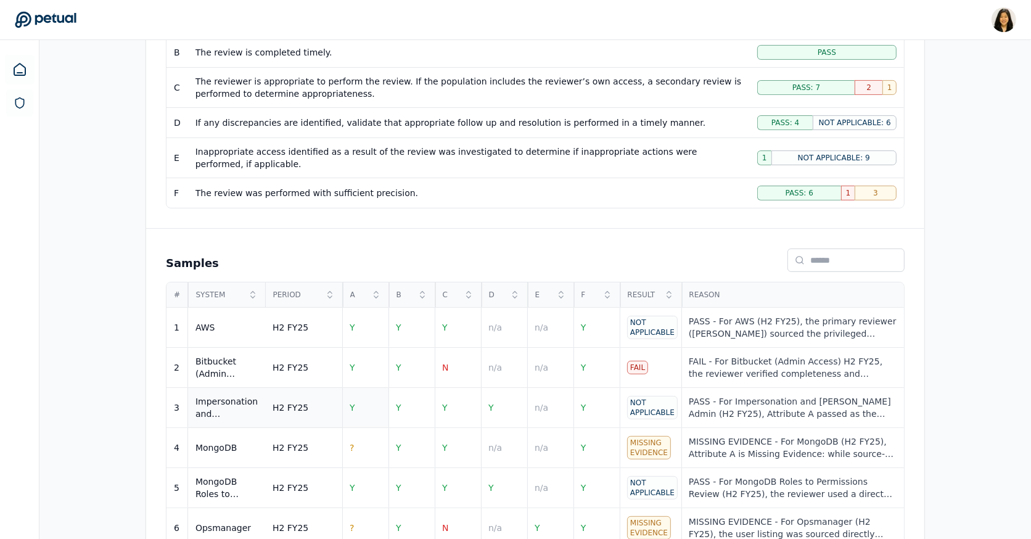
click at [357, 401] on td "Y" at bounding box center [365, 408] width 46 height 40
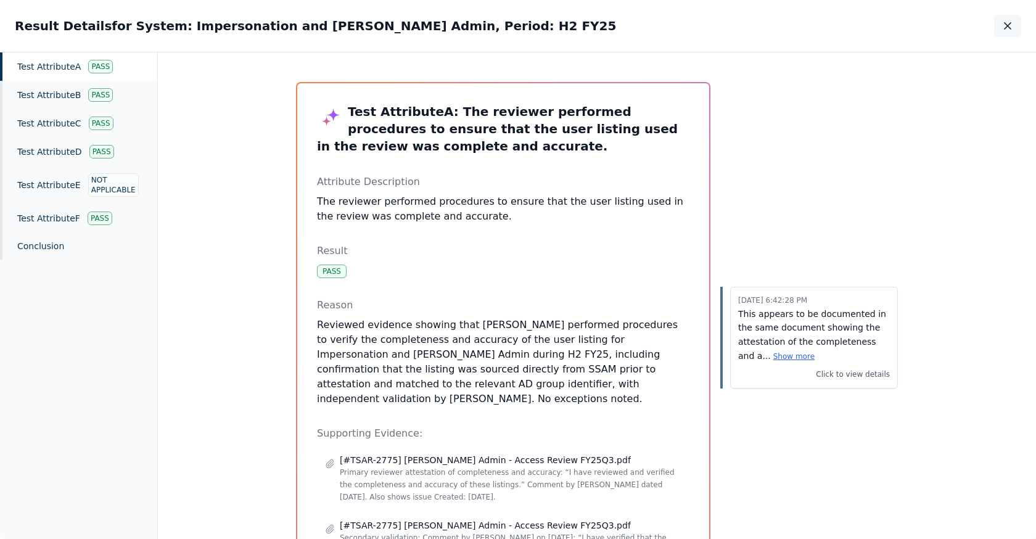
click at [1011, 26] on icon "button" at bounding box center [1008, 26] width 12 height 12
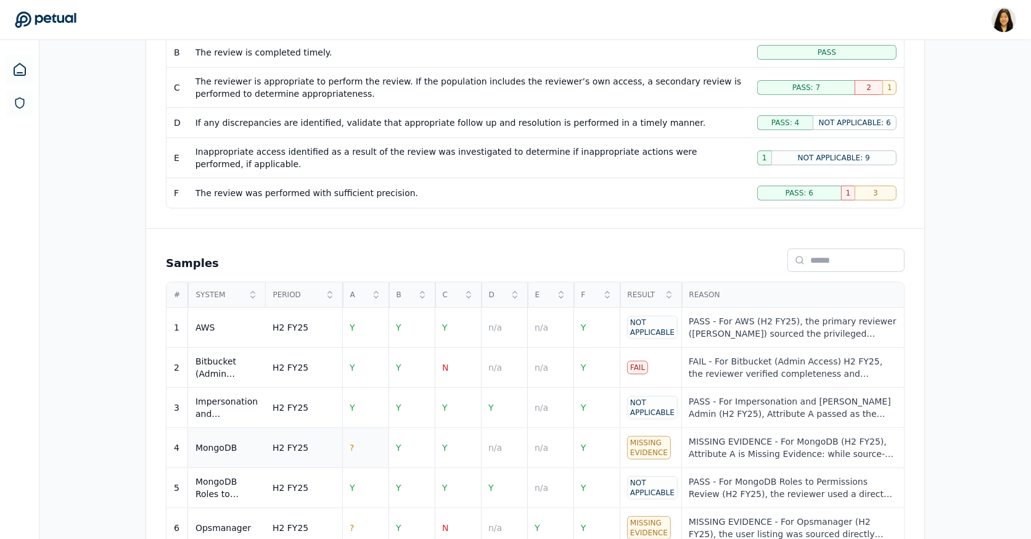
click at [342, 448] on td "?" at bounding box center [365, 448] width 46 height 40
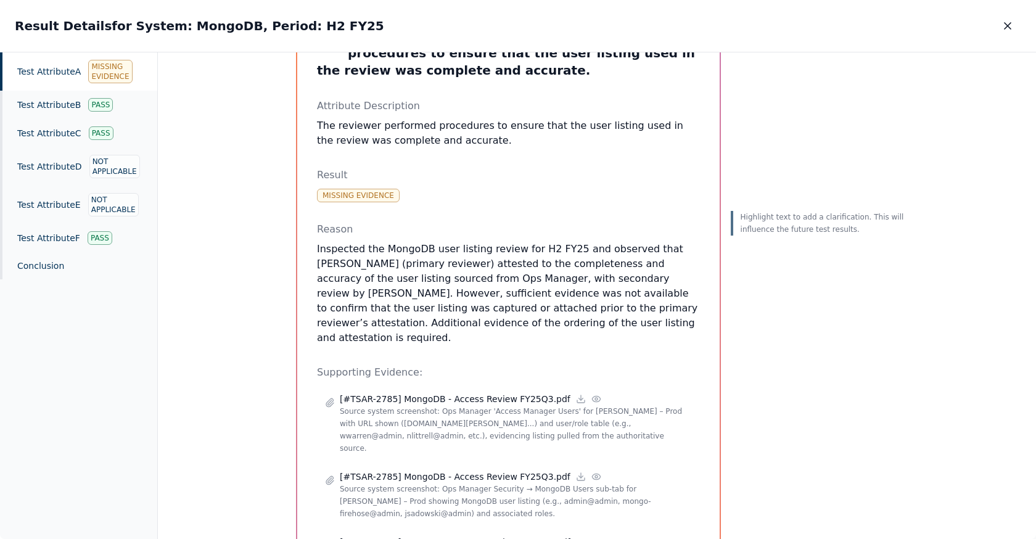
scroll to position [70, 0]
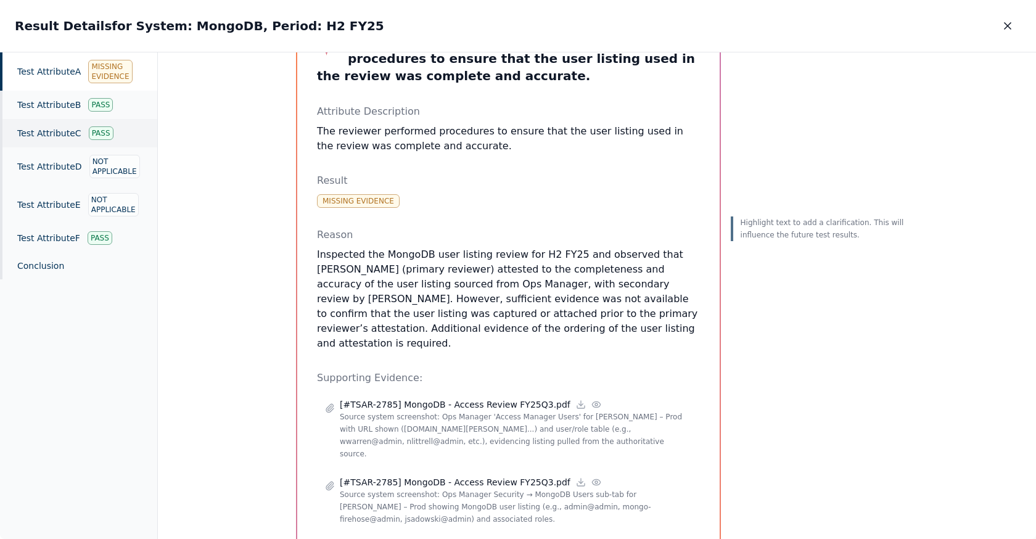
click at [76, 132] on div "Test Attribute C Pass" at bounding box center [78, 133] width 157 height 28
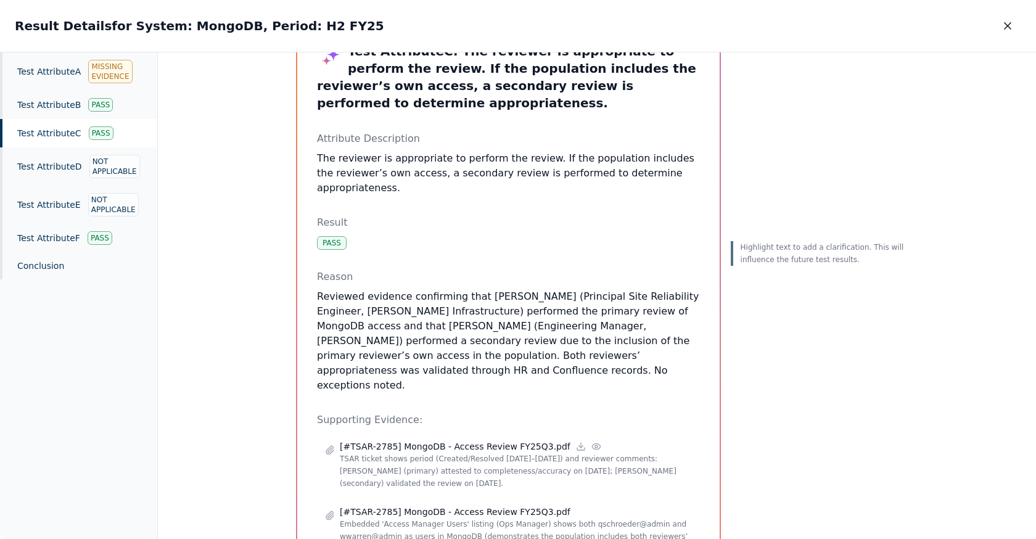
scroll to position [7, 0]
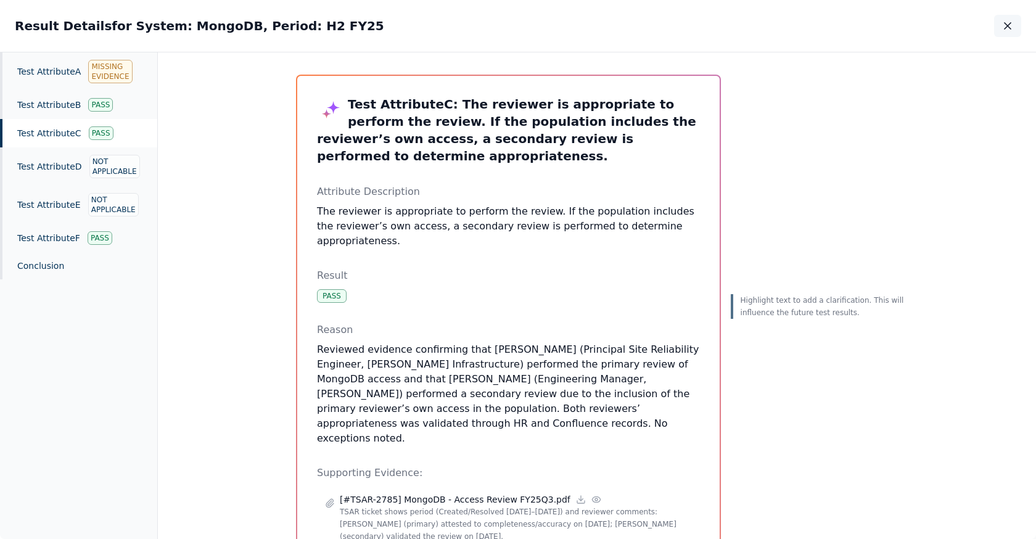
click at [1009, 29] on icon "button" at bounding box center [1008, 26] width 12 height 12
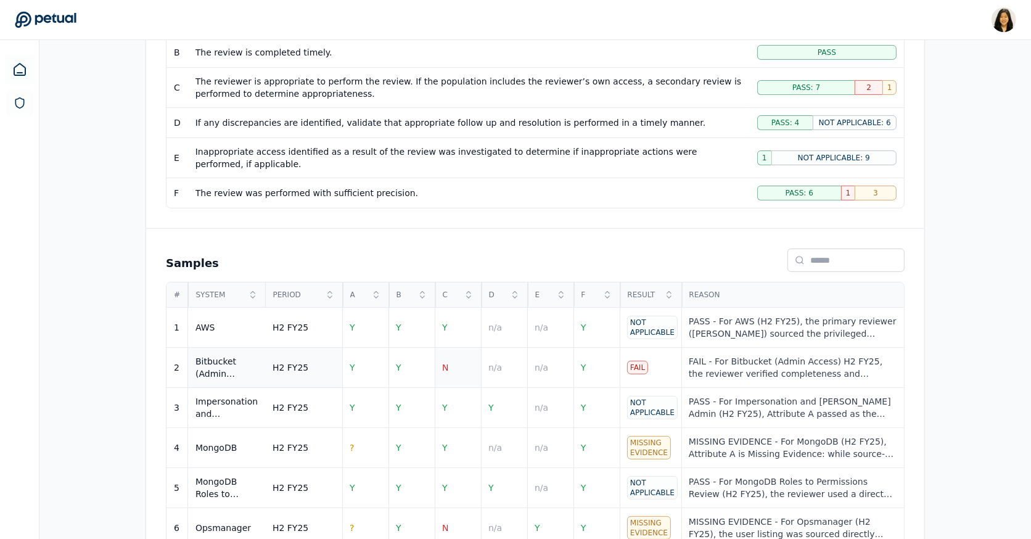
click at [451, 361] on td "N" at bounding box center [458, 368] width 46 height 40
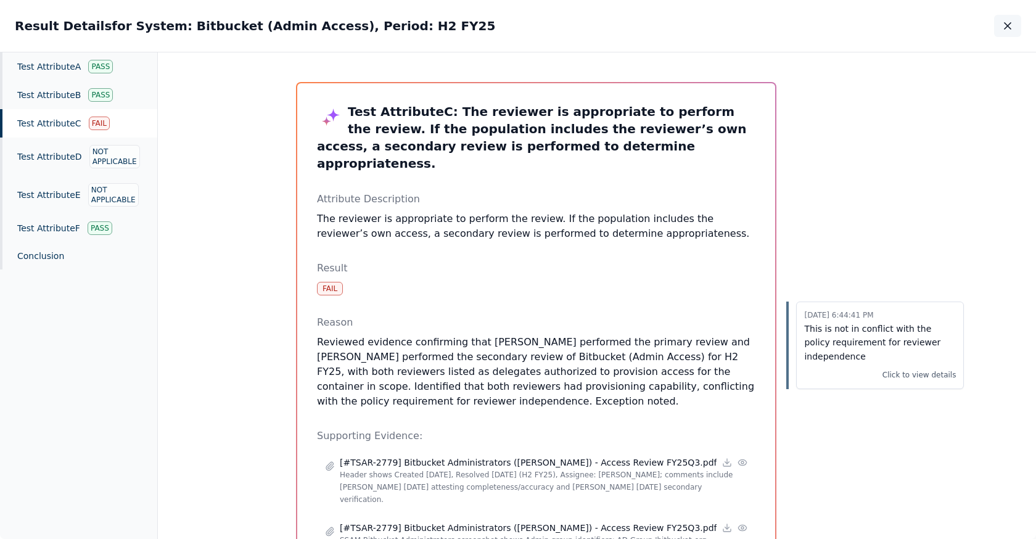
click at [1006, 26] on icon "button" at bounding box center [1008, 26] width 12 height 12
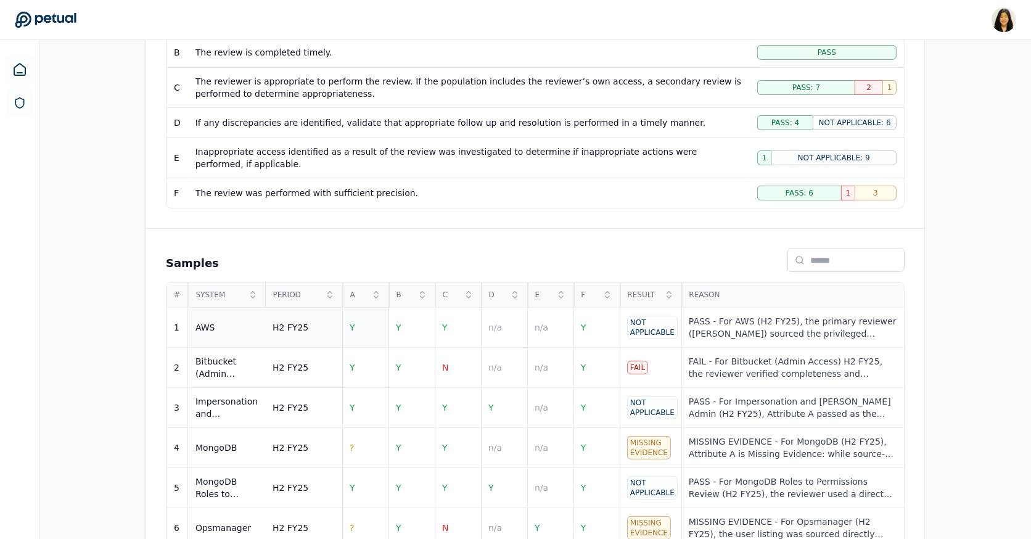
click at [350, 326] on td "Y" at bounding box center [365, 328] width 46 height 40
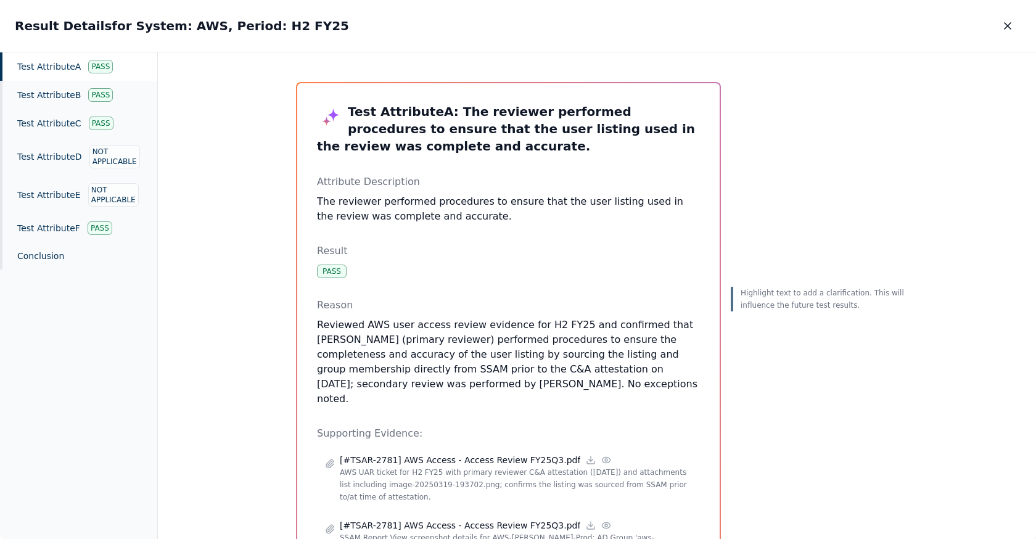
click at [820, 205] on div "Highlight text to add a clarification. This will influence the future test resu…" at bounding box center [820, 411] width 178 height 659
click at [1001, 31] on button "button" at bounding box center [1007, 26] width 27 height 22
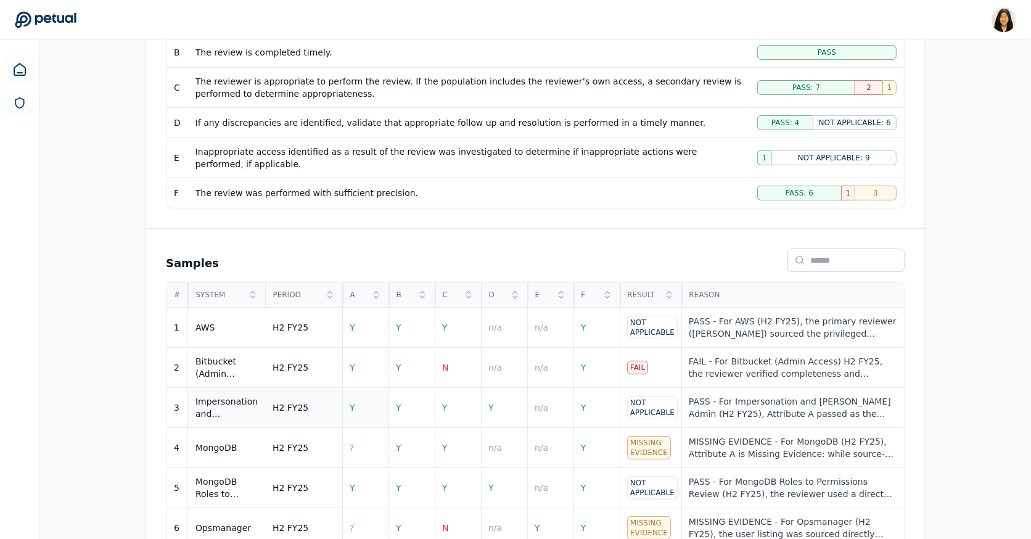
click at [372, 402] on td "Y" at bounding box center [365, 408] width 46 height 40
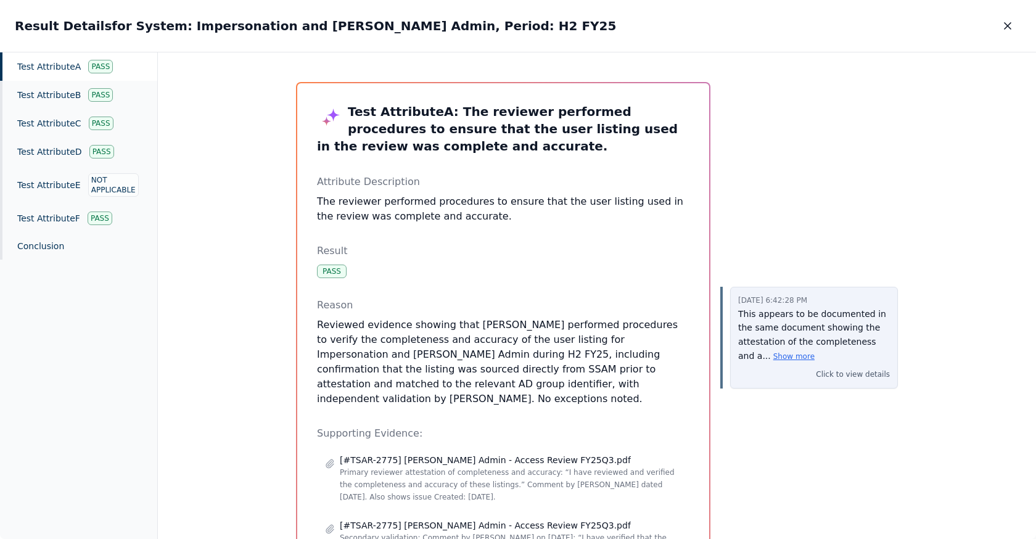
click at [792, 323] on p "This appears to be documented in the same document showing the attestation of t…" at bounding box center [814, 335] width 152 height 56
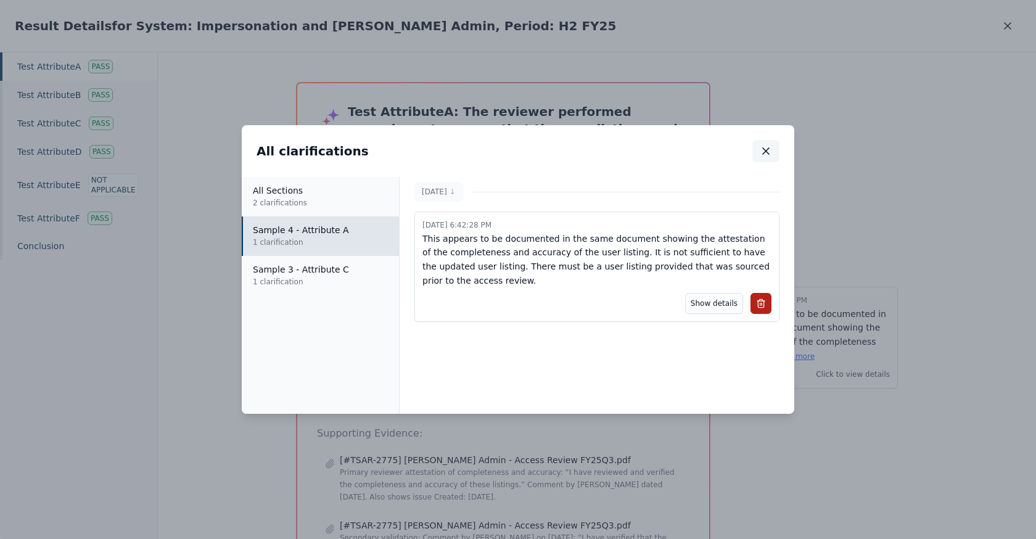
click at [767, 151] on icon "button" at bounding box center [766, 151] width 12 height 12
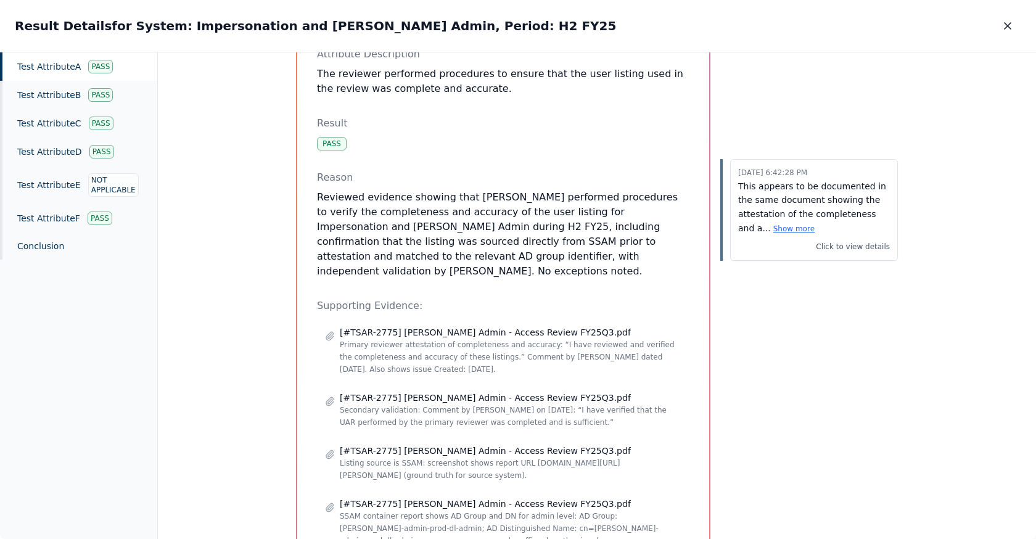
scroll to position [131, 0]
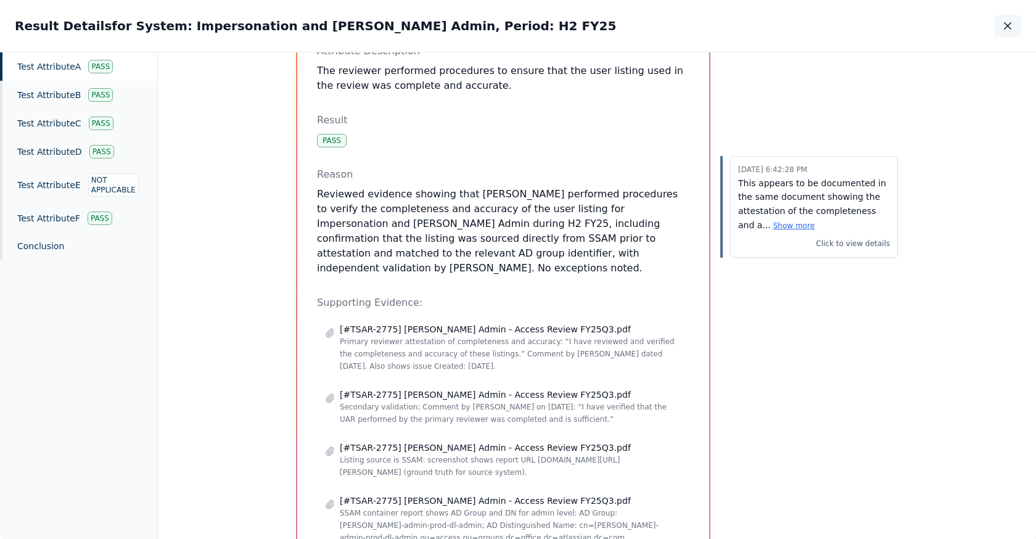
click at [1008, 27] on icon "button" at bounding box center [1008, 26] width 6 height 6
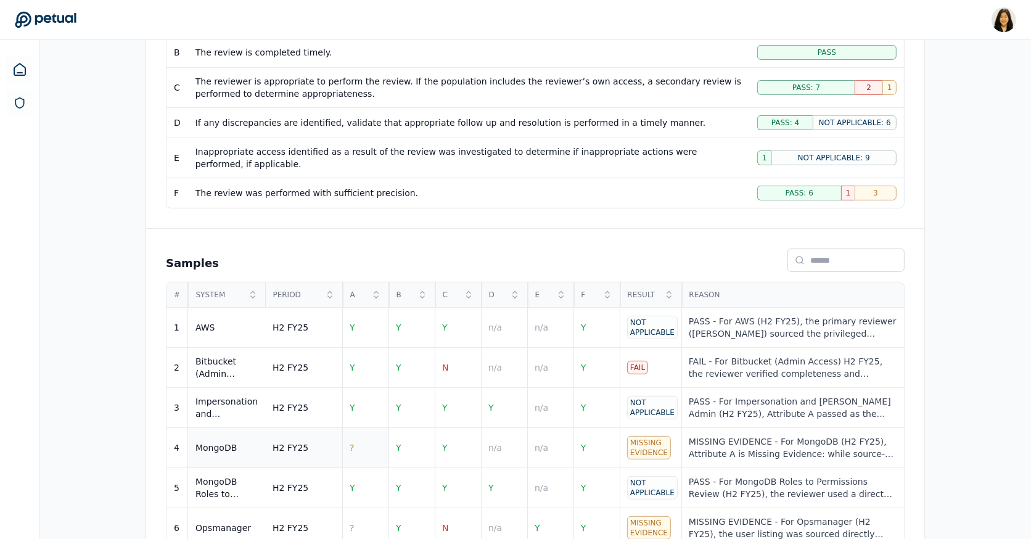
click at [355, 437] on td "?" at bounding box center [365, 448] width 46 height 40
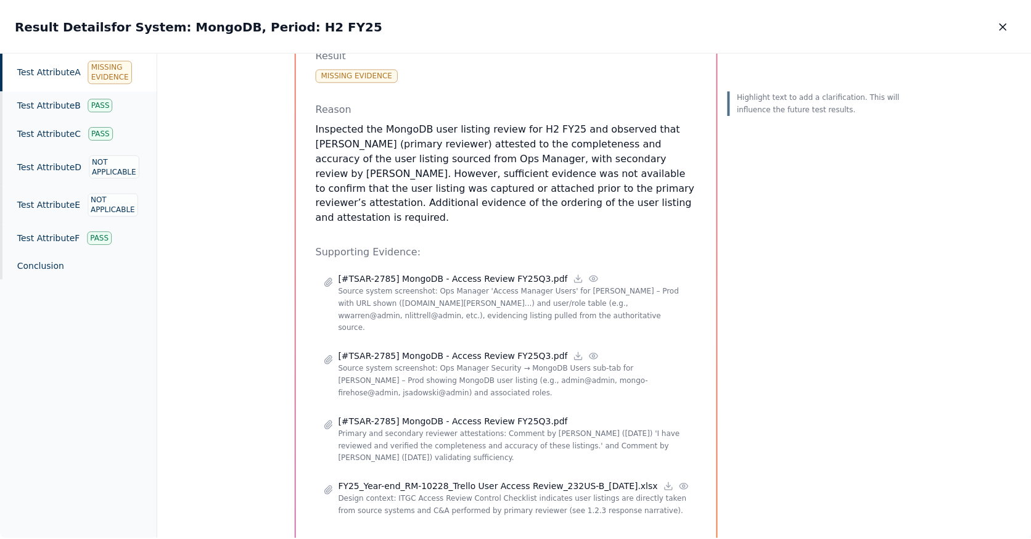
scroll to position [200, 0]
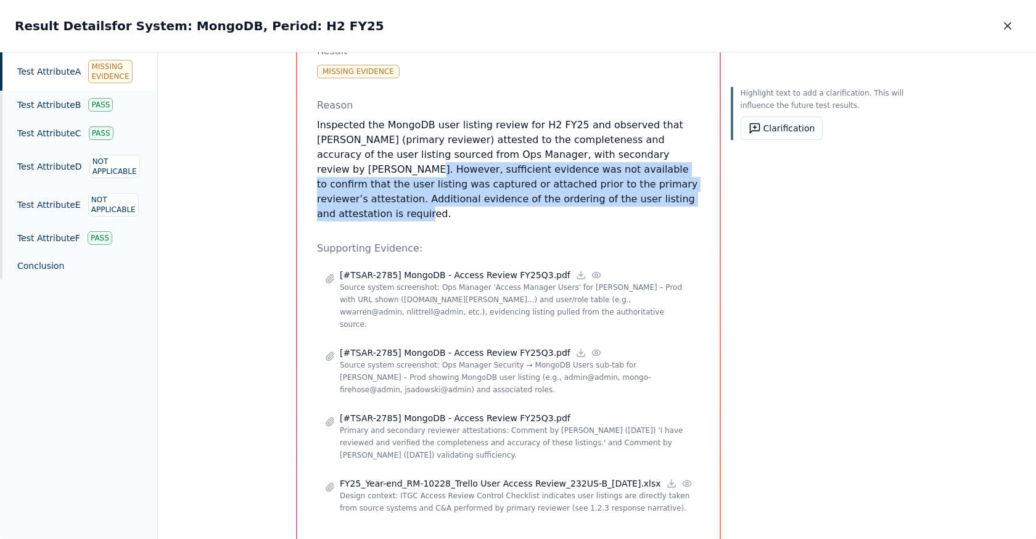
drag, startPoint x: 644, startPoint y: 155, endPoint x: 571, endPoint y: 202, distance: 86.2
click at [571, 202] on p "Inspected the MongoDB user listing review for H2 FY25 and observed that Quentin…" at bounding box center [508, 170] width 383 height 104
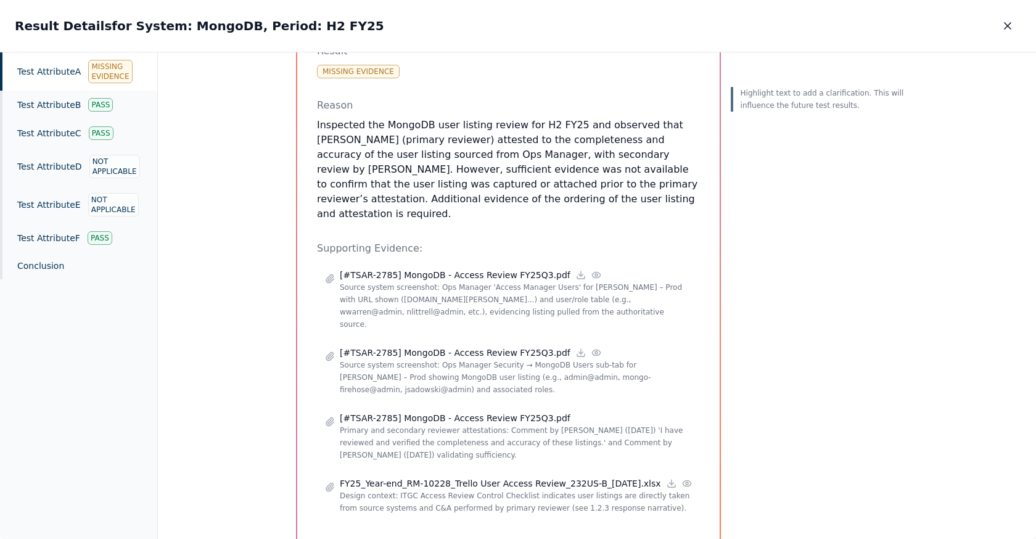
click at [673, 210] on div "Test Attribute A : The reviewer performed procedures to ensure that the user li…" at bounding box center [508, 212] width 383 height 619
click at [1006, 33] on button "button" at bounding box center [1007, 26] width 27 height 22
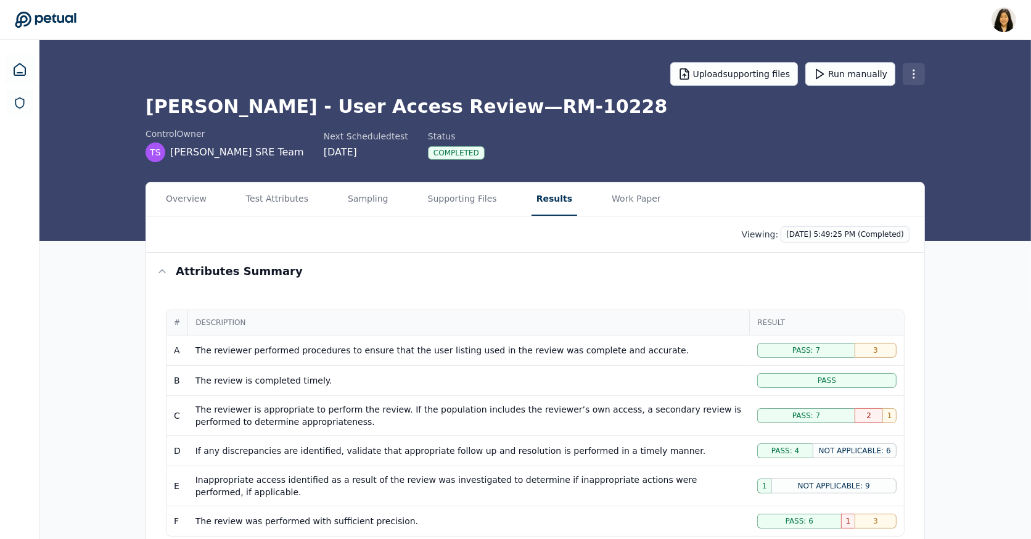
click at [914, 68] on html "Renee Park renee.park@petual.ai Sign out Upload supporting files Run manually T…" at bounding box center [515, 528] width 1031 height 1057
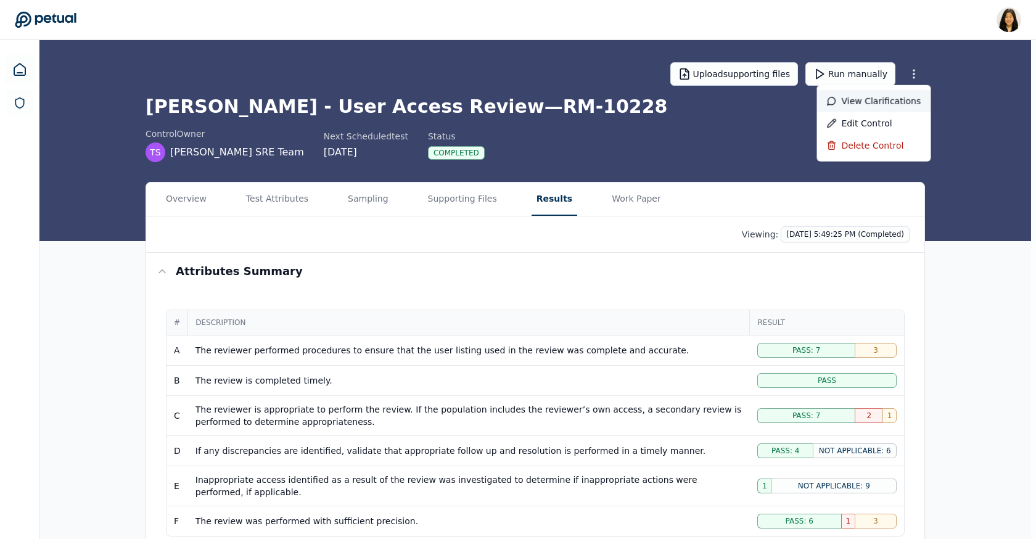
click at [865, 100] on div "View clarifications" at bounding box center [874, 101] width 114 height 22
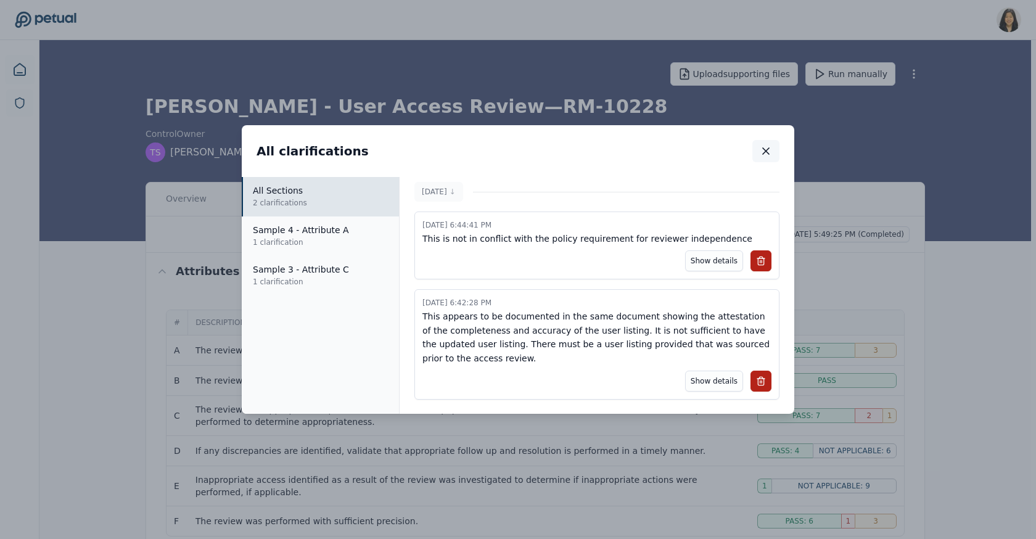
click at [766, 152] on icon "button" at bounding box center [766, 151] width 6 height 6
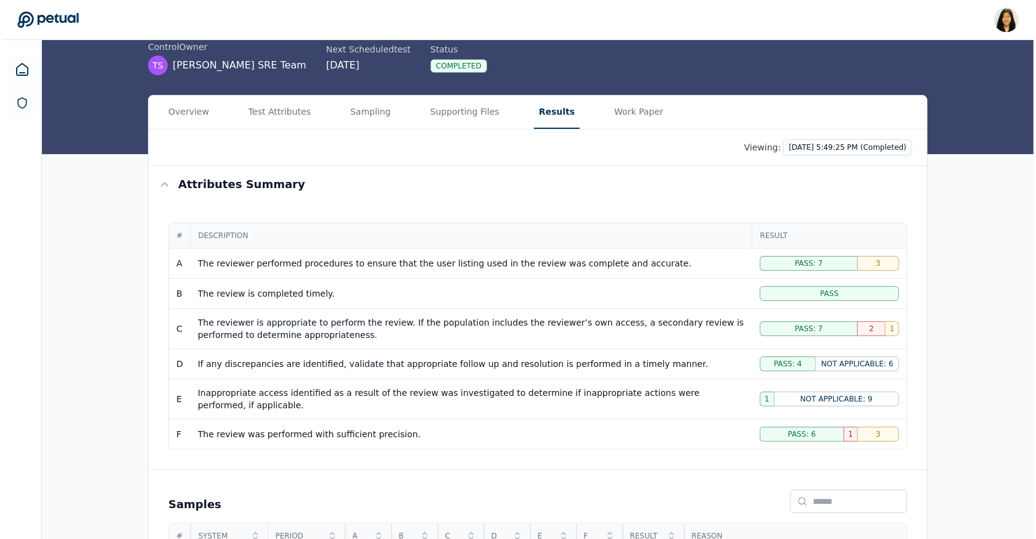
scroll to position [509, 0]
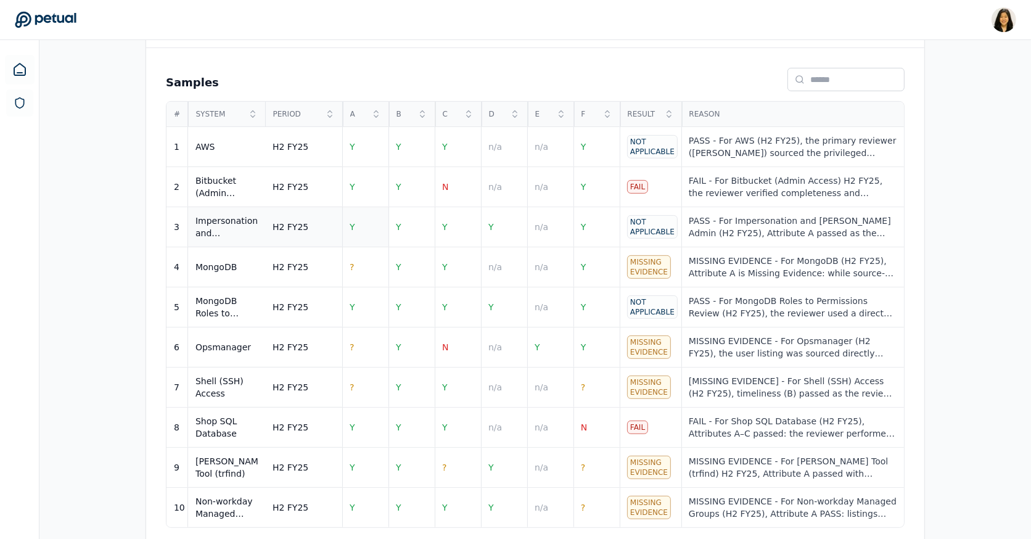
click at [348, 224] on td "Y" at bounding box center [365, 227] width 46 height 40
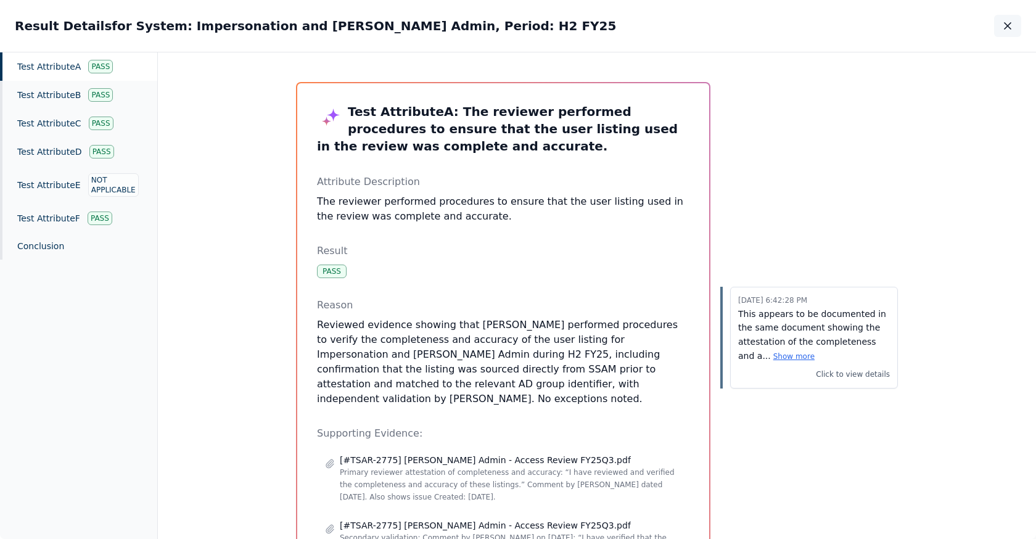
click at [1009, 22] on icon "button" at bounding box center [1008, 26] width 12 height 12
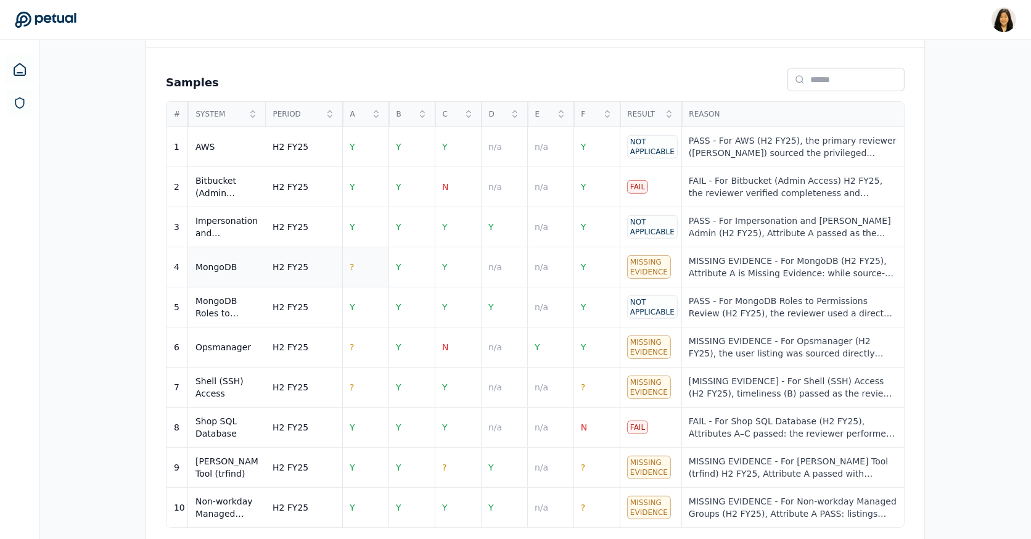
click at [352, 252] on td "?" at bounding box center [365, 267] width 46 height 40
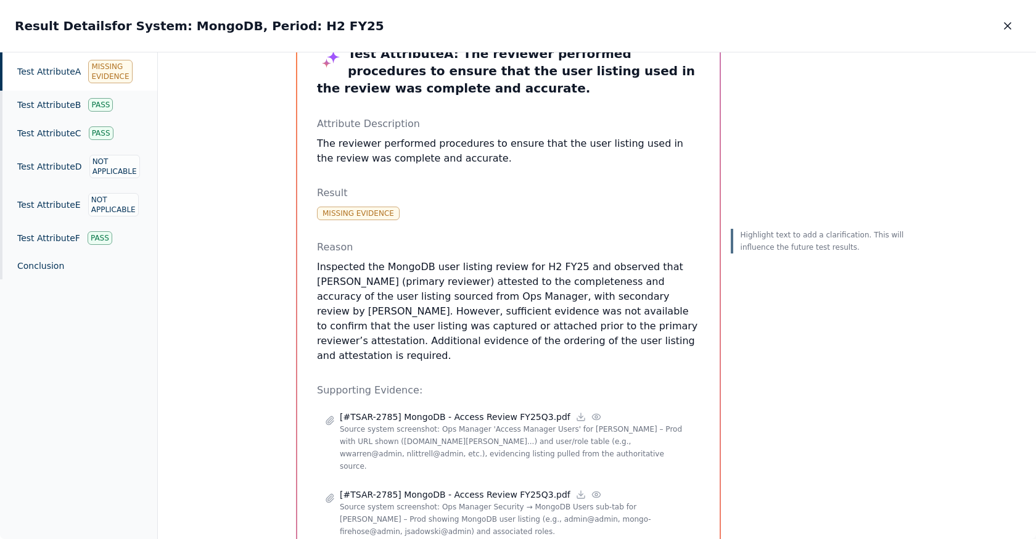
scroll to position [63, 0]
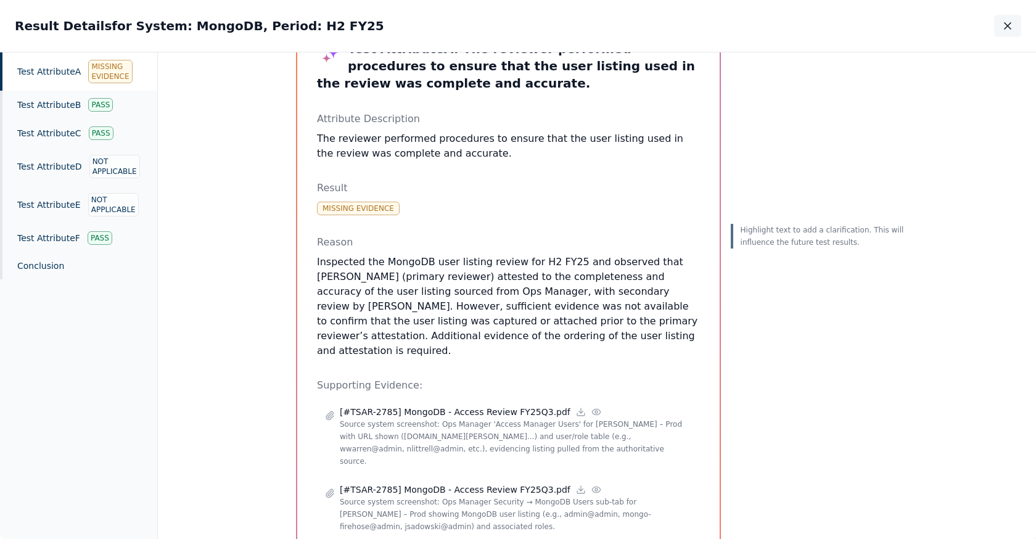
click at [1005, 25] on icon "button" at bounding box center [1008, 26] width 12 height 12
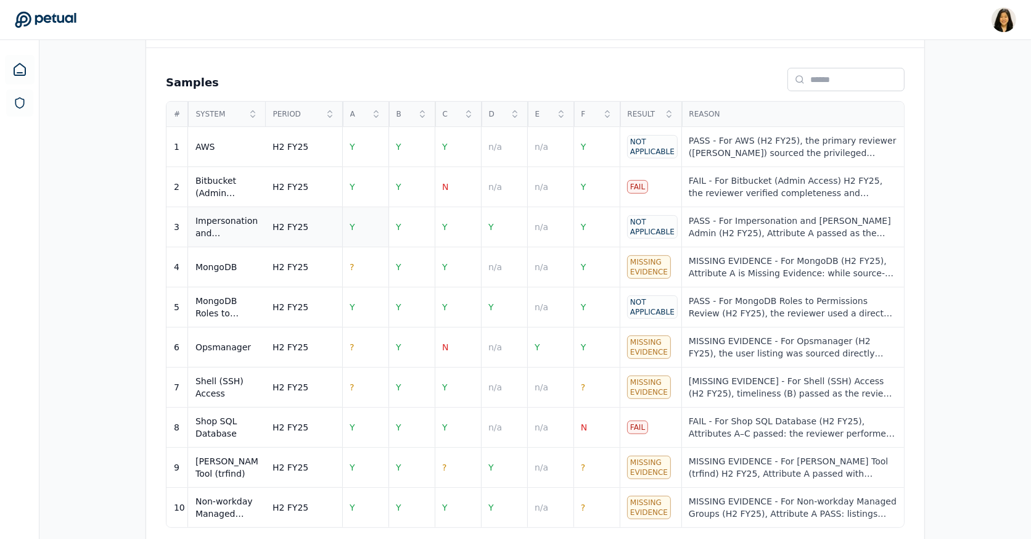
click at [363, 224] on td "Y" at bounding box center [365, 227] width 46 height 40
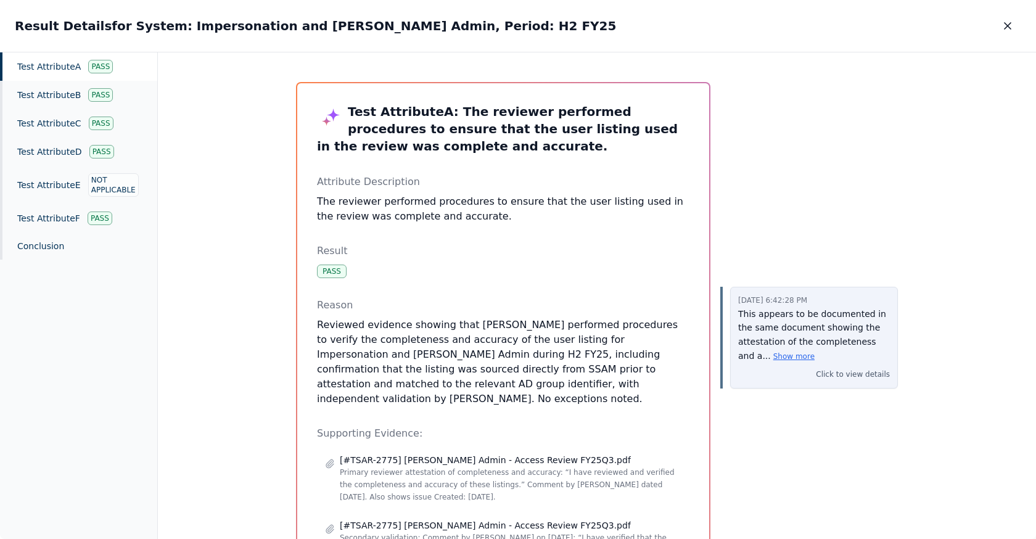
click at [809, 320] on p "This appears to be documented in the same document showing the attestation of t…" at bounding box center [814, 335] width 152 height 56
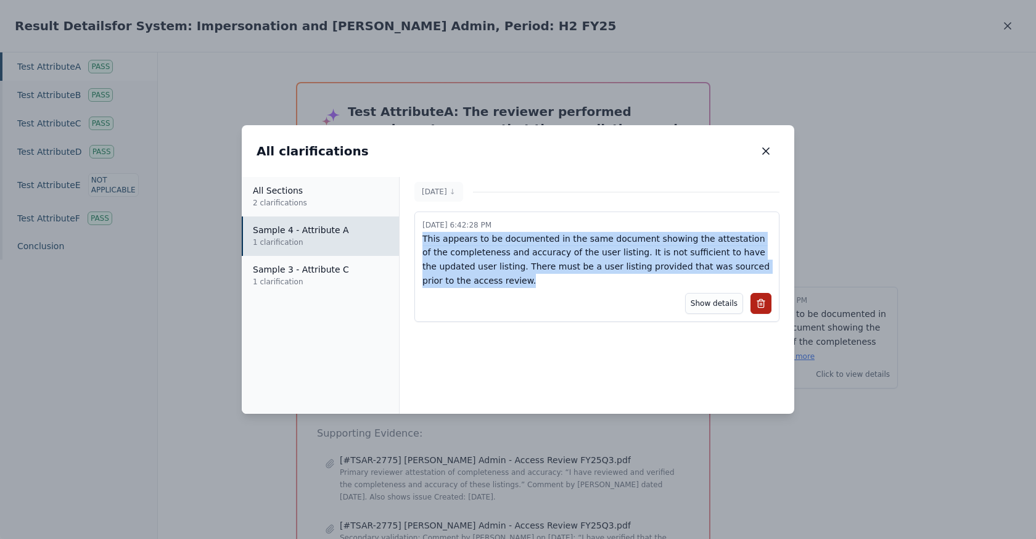
drag, startPoint x: 559, startPoint y: 279, endPoint x: 411, endPoint y: 234, distance: 154.3
click at [411, 234] on div "10/9/2025 ↓ 10/9/2025, 6:42:28 PM This appears to be documented in the same doc…" at bounding box center [597, 252] width 395 height 140
copy p "This appears to be documented in the same document showing the attestation of t…"
click at [761, 300] on icon at bounding box center [761, 303] width 10 height 10
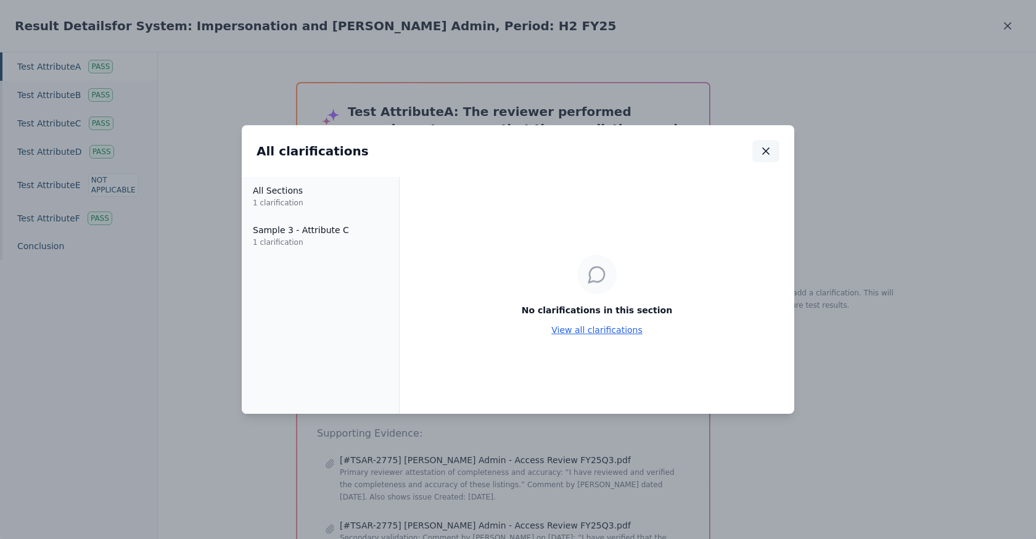
click at [761, 151] on icon "button" at bounding box center [766, 151] width 12 height 12
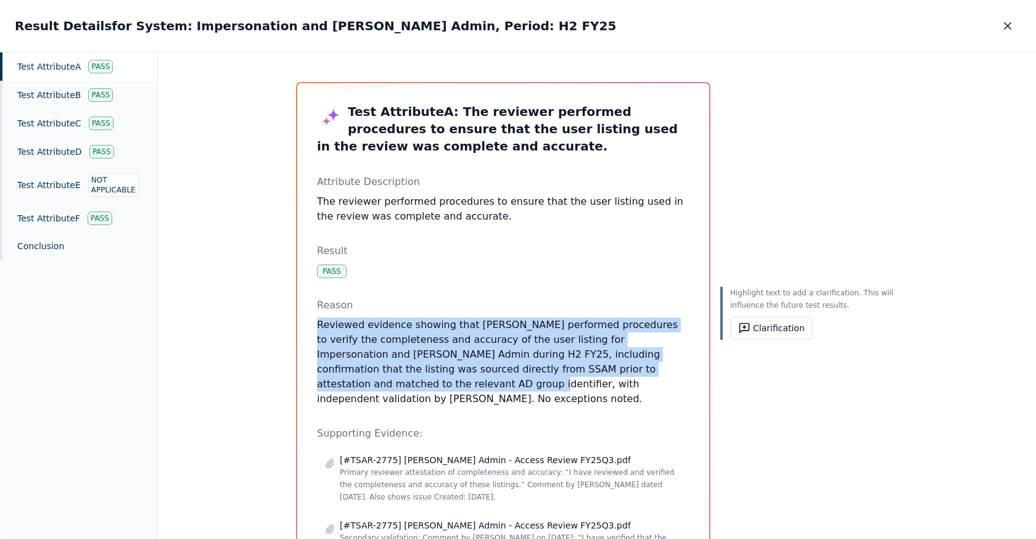
drag, startPoint x: 641, startPoint y: 369, endPoint x: 313, endPoint y: 321, distance: 332.1
click at [313, 321] on div "Test Attribute A : The reviewer performed procedures to ensure that the user li…" at bounding box center [503, 517] width 412 height 868
click at [780, 327] on button "Clarification" at bounding box center [771, 327] width 83 height 23
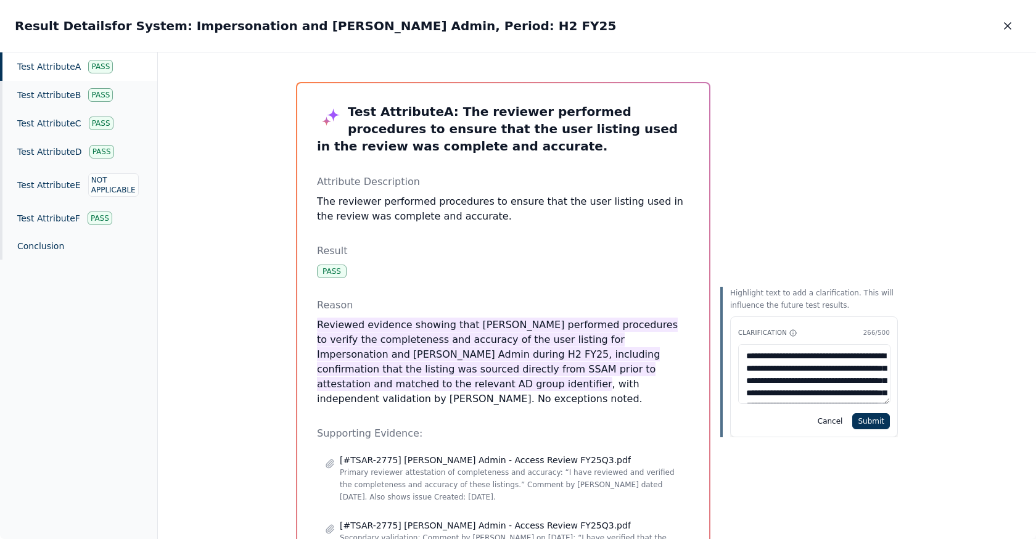
click at [767, 353] on textarea "**********" at bounding box center [814, 374] width 152 height 60
drag, startPoint x: 850, startPoint y: 392, endPoint x: 790, endPoint y: 393, distance: 59.8
click at [790, 393] on textarea "**********" at bounding box center [814, 374] width 152 height 60
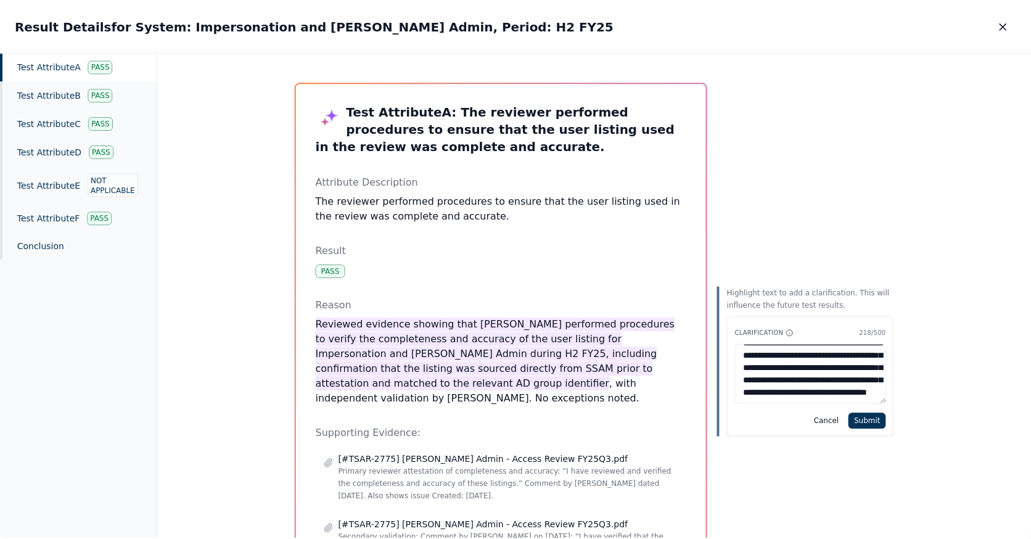
scroll to position [43, 0]
type textarea "**********"
click at [872, 420] on button "Submit" at bounding box center [871, 421] width 38 height 16
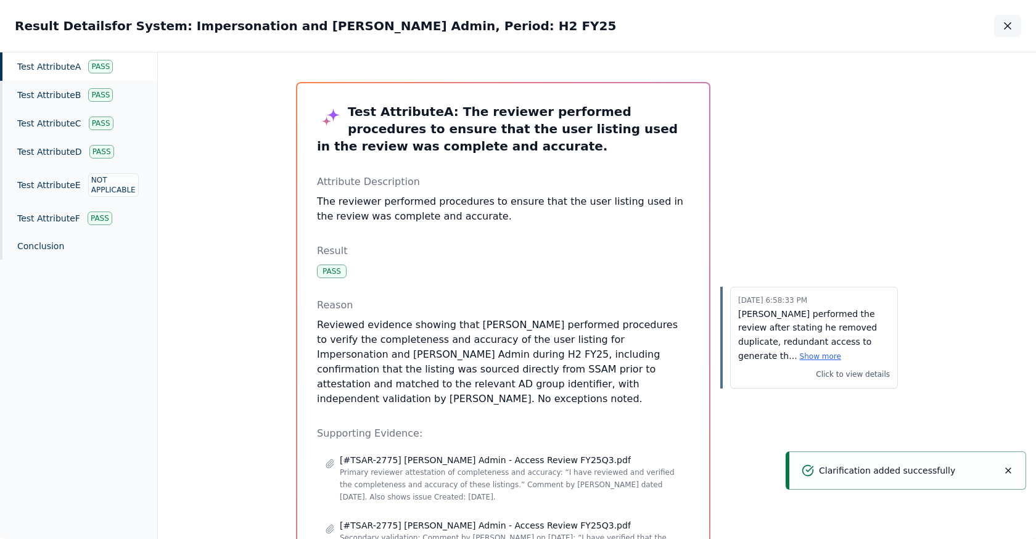
click at [1009, 27] on icon "button" at bounding box center [1008, 26] width 6 height 6
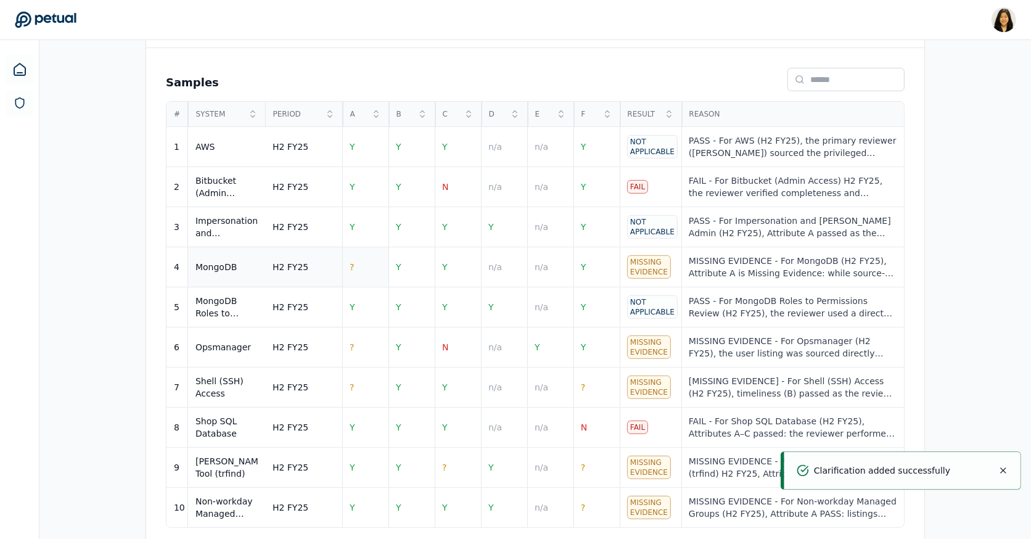
click at [352, 266] on td "?" at bounding box center [365, 267] width 46 height 40
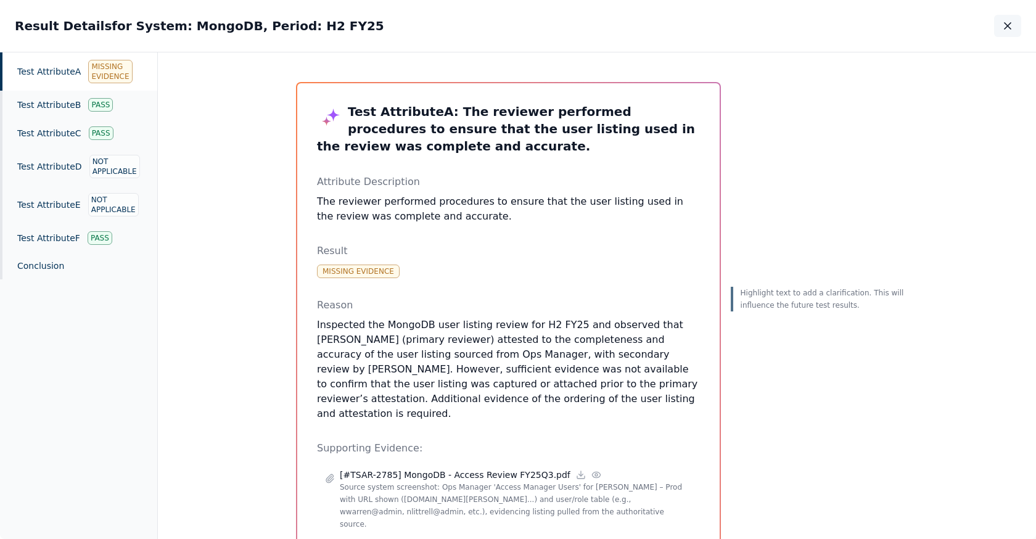
click at [1009, 20] on icon "button" at bounding box center [1008, 26] width 12 height 12
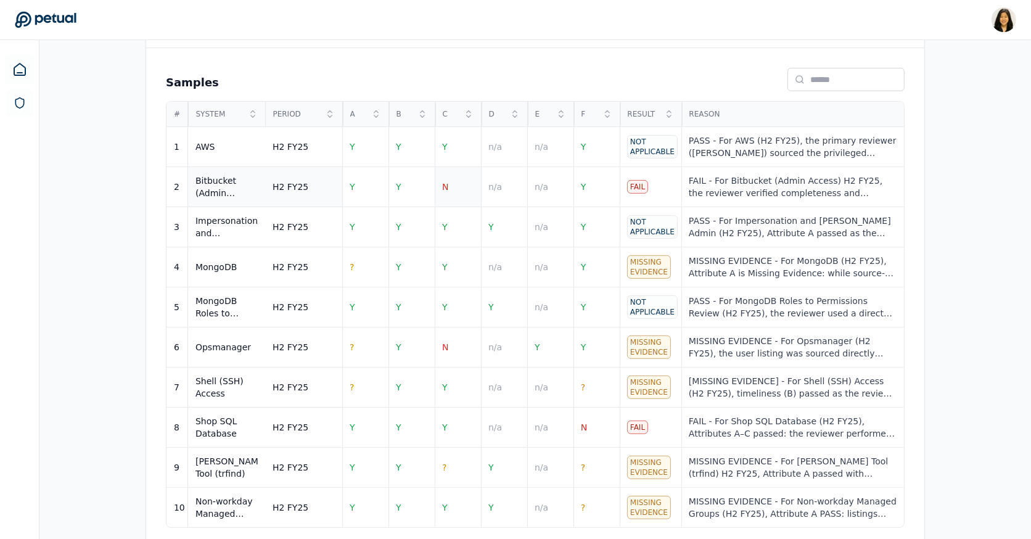
click at [461, 179] on td "N" at bounding box center [458, 187] width 46 height 40
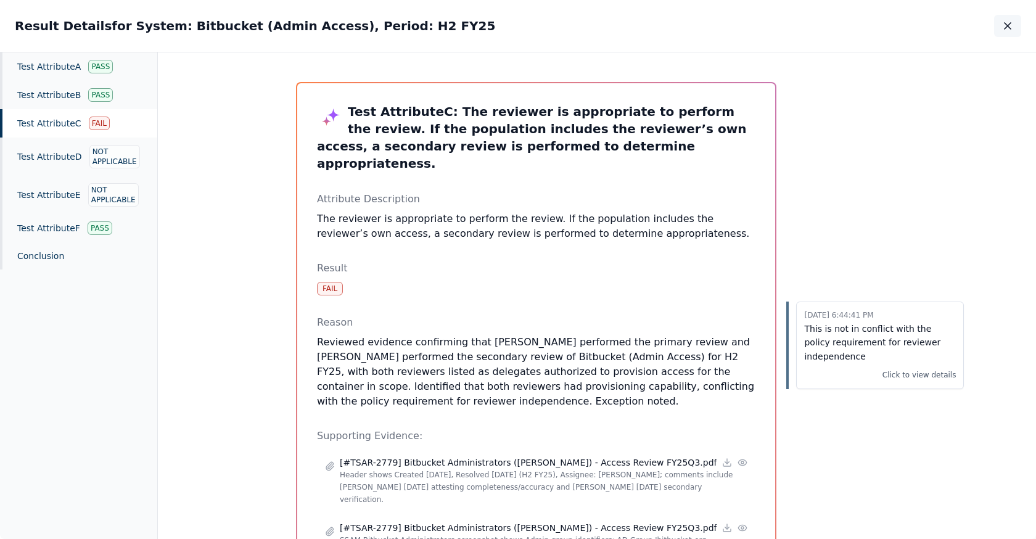
click at [1014, 26] on button "button" at bounding box center [1007, 26] width 27 height 22
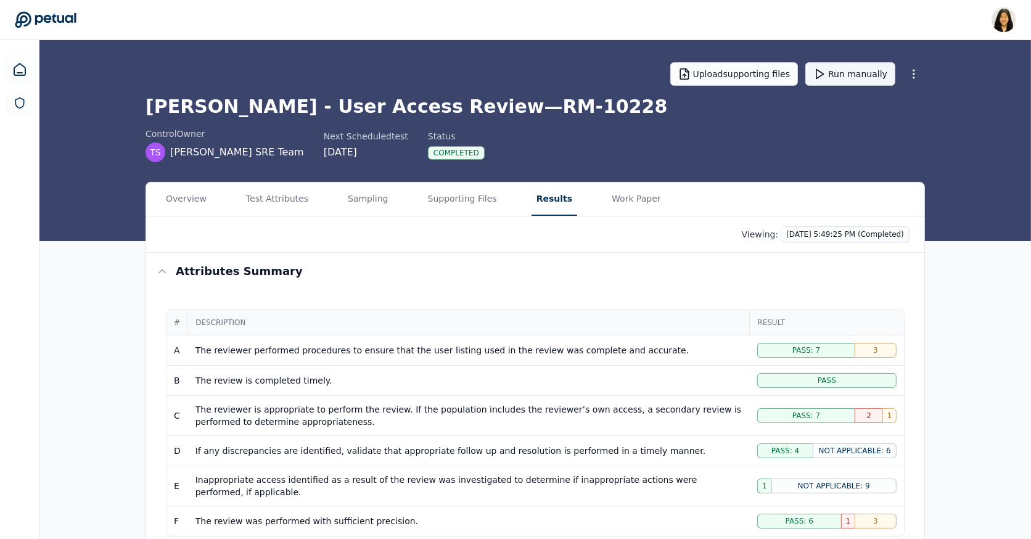
click at [859, 73] on button "Run manually" at bounding box center [850, 73] width 90 height 23
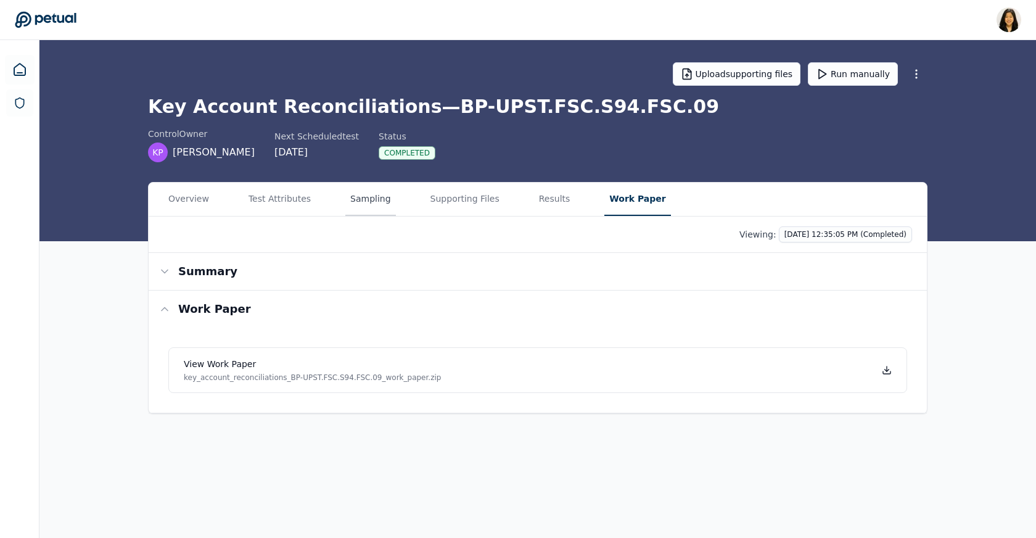
click at [353, 204] on button "Sampling" at bounding box center [370, 199] width 51 height 33
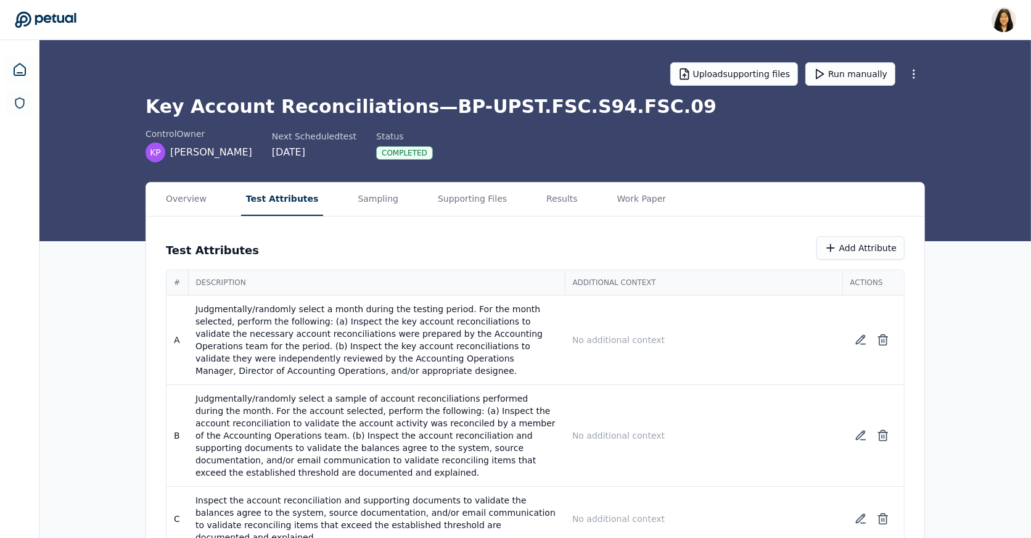
click at [295, 197] on button "Test Attributes" at bounding box center [282, 199] width 83 height 33
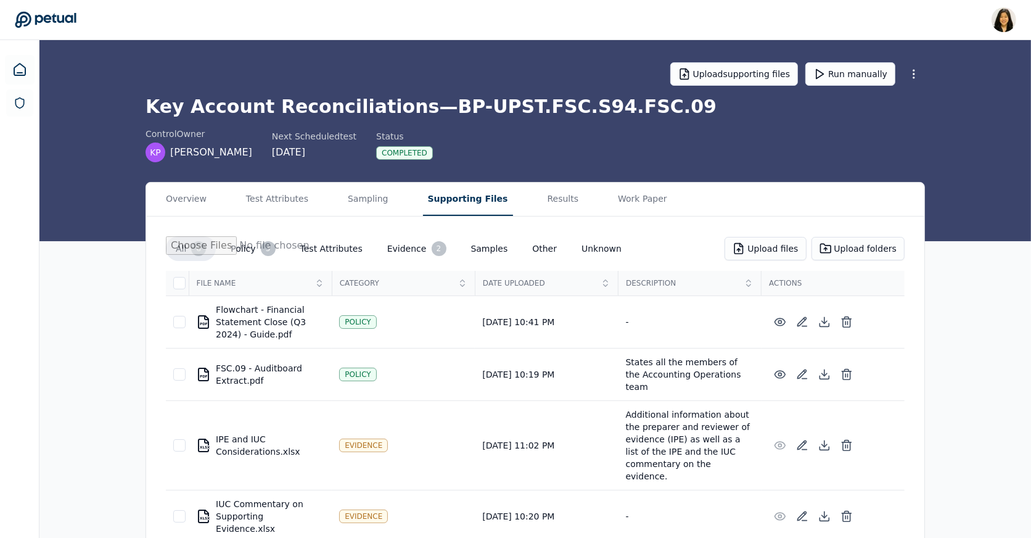
click at [461, 194] on button "Supporting Files" at bounding box center [468, 199] width 90 height 33
click at [593, 62] on main "Upload supporting files Run manually Key Account Reconciliations — BP-UPST.FSC.…" at bounding box center [537, 376] width 997 height 673
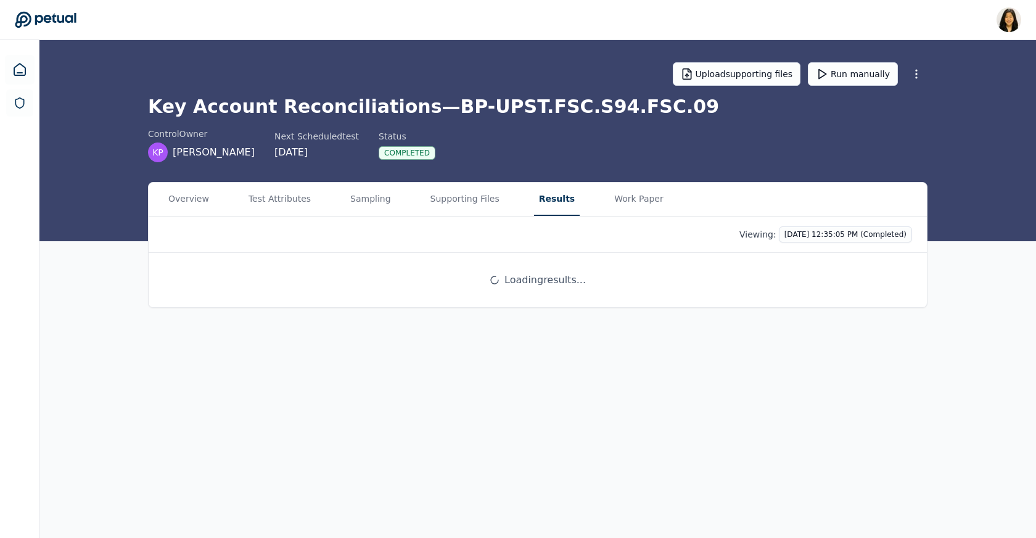
click at [543, 199] on button "Results" at bounding box center [557, 199] width 46 height 33
